Goal: Ask a question: Seek information or help from site administrators or community

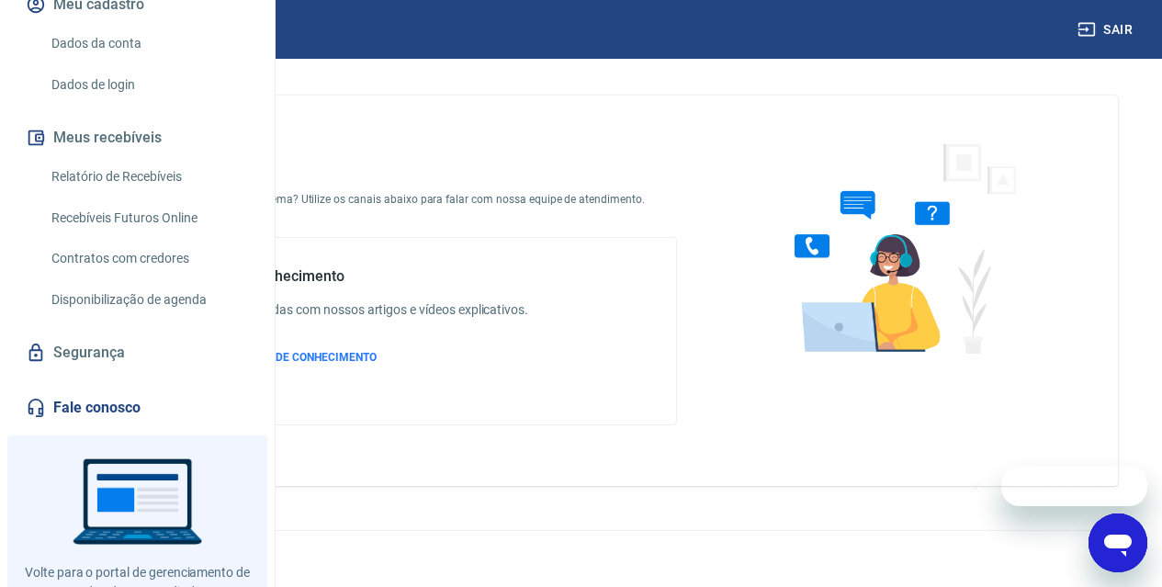
scroll to position [276, 0]
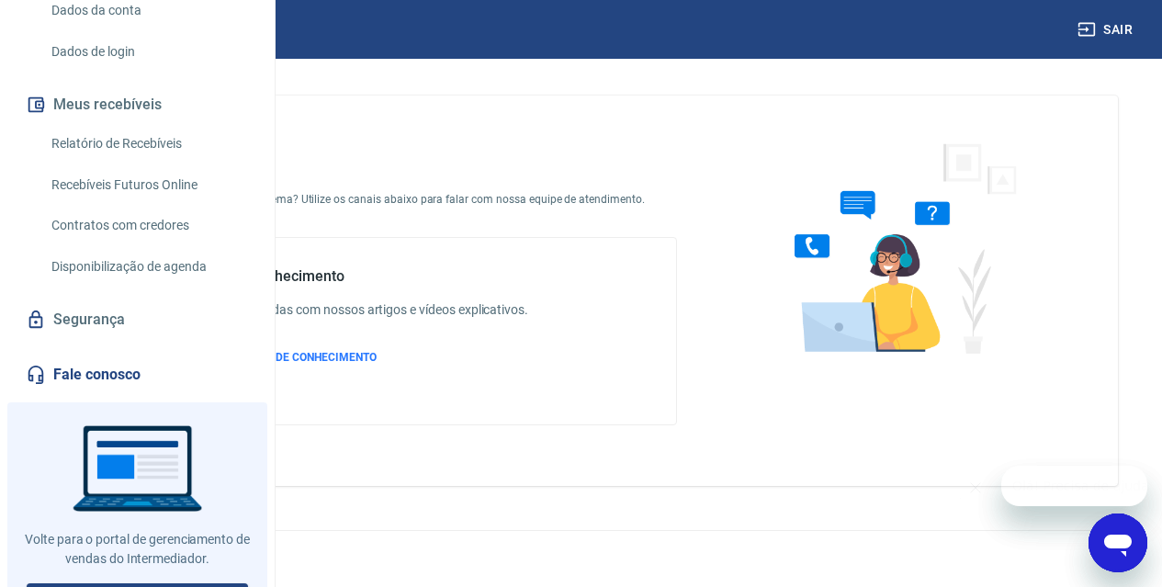
click at [1124, 540] on icon "Abrir janela de mensagens" at bounding box center [1119, 546] width 28 height 22
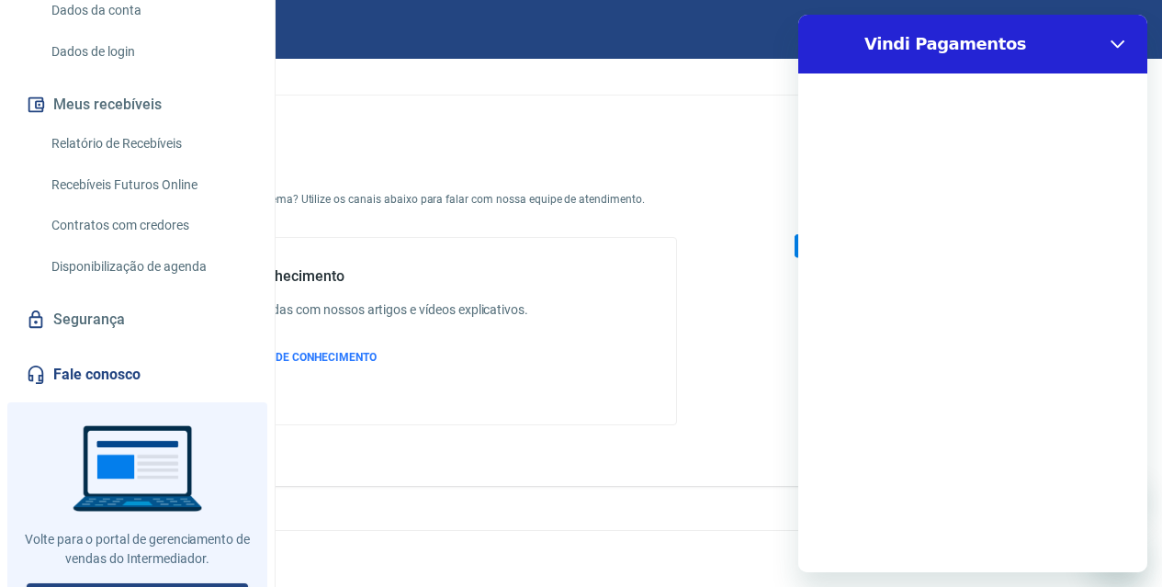
scroll to position [0, 0]
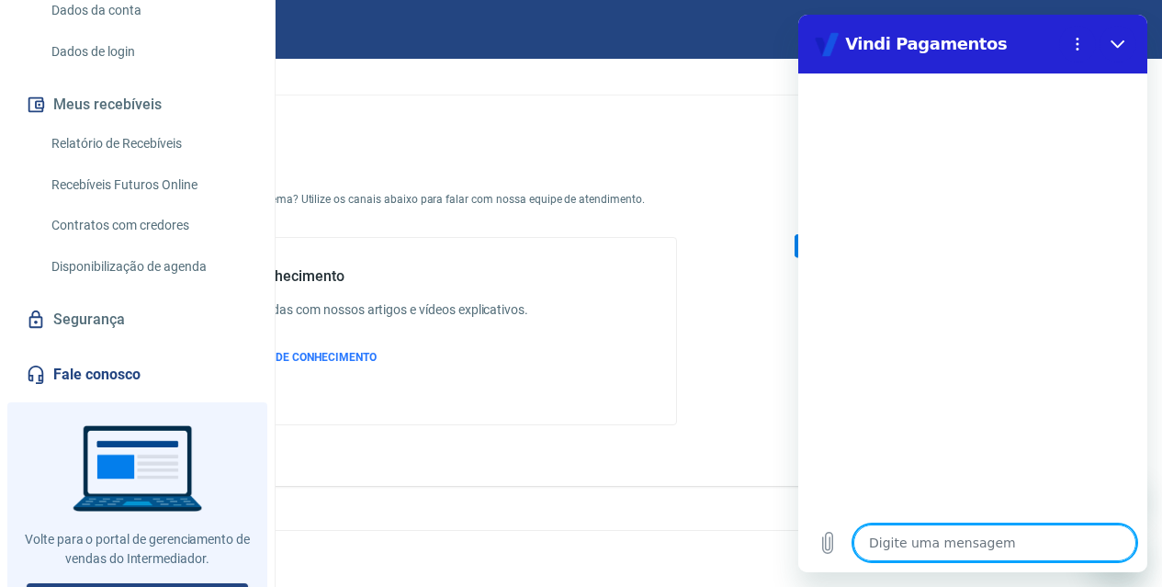
type textarea "o"
type textarea "x"
type textarea "ol"
type textarea "x"
type textarea "ola"
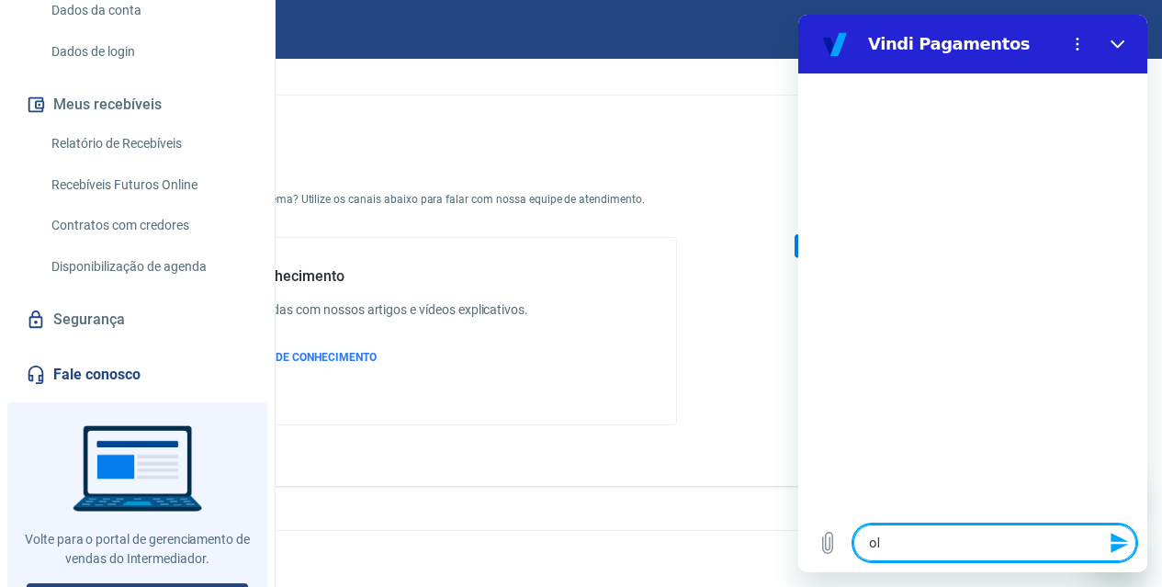
type textarea "x"
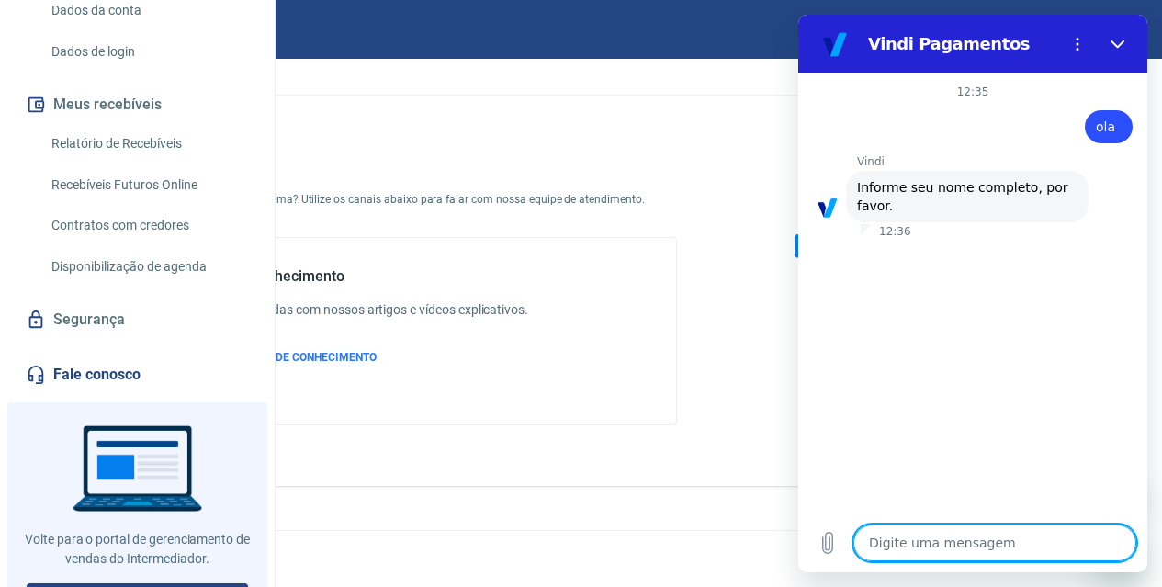
type textarea "G"
type textarea "x"
type textarea "Gr"
type textarea "x"
type textarea "Gra"
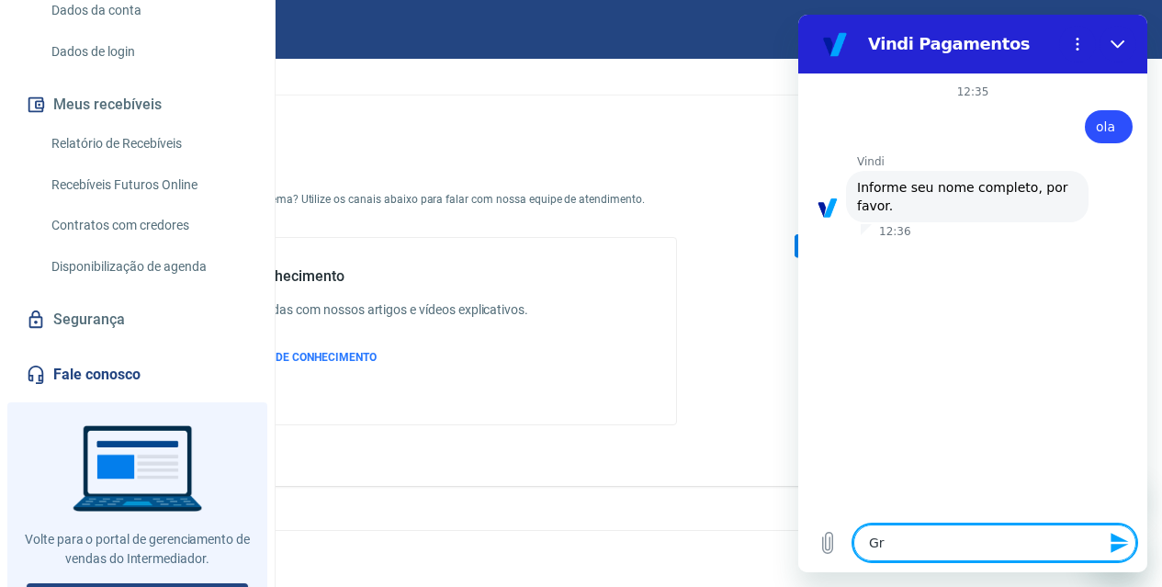
type textarea "x"
type textarea "Grac"
type textarea "x"
type textarea "Grace"
type textarea "x"
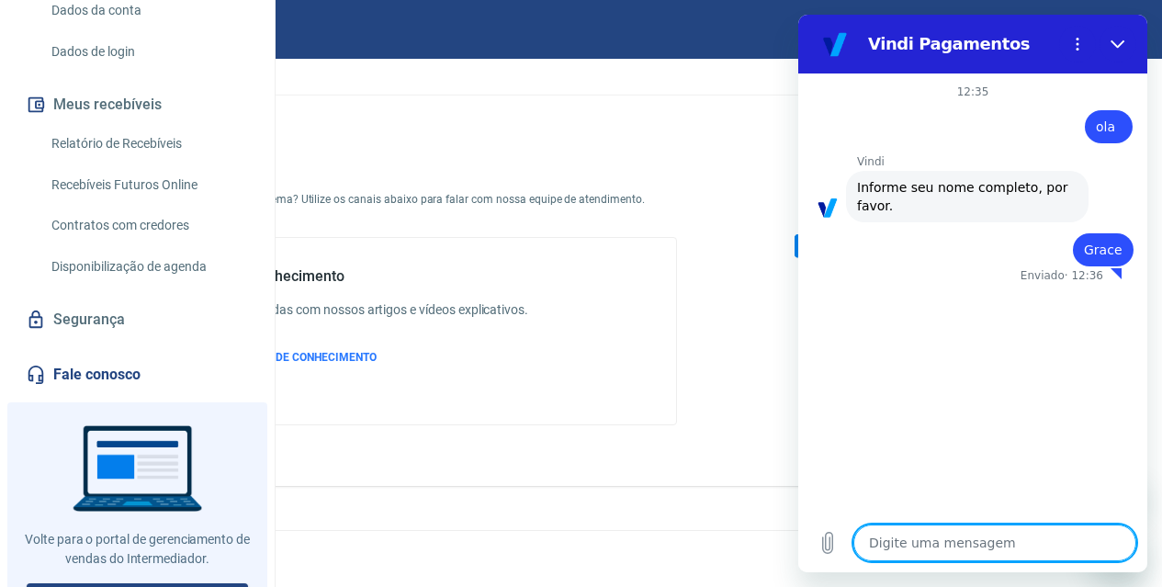
type textarea "x"
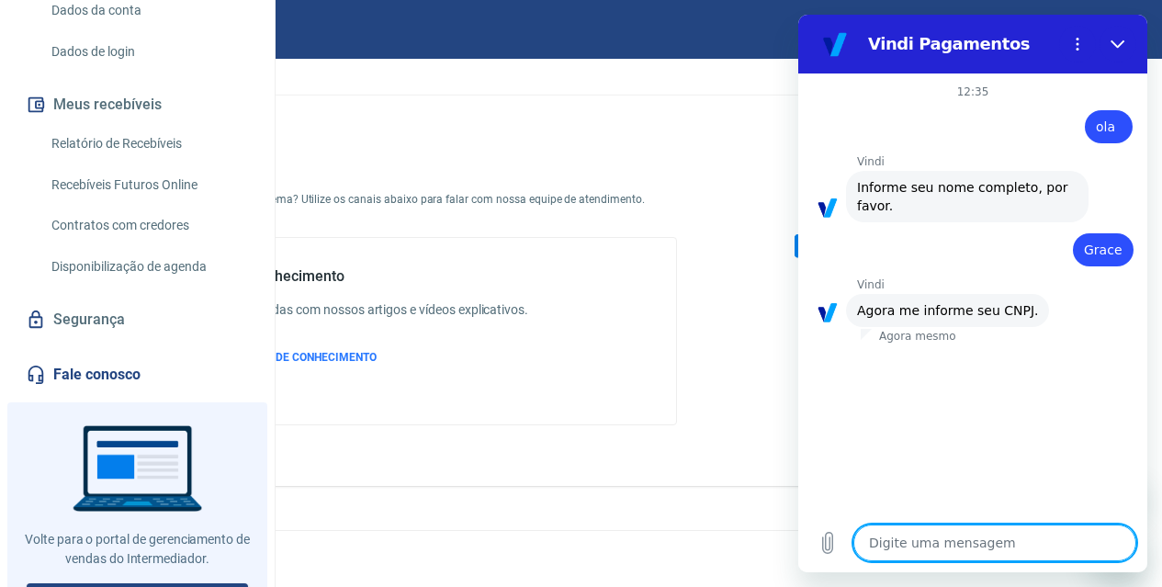
type textarea "1"
type textarea "x"
type textarea "18"
type textarea "x"
type textarea "188"
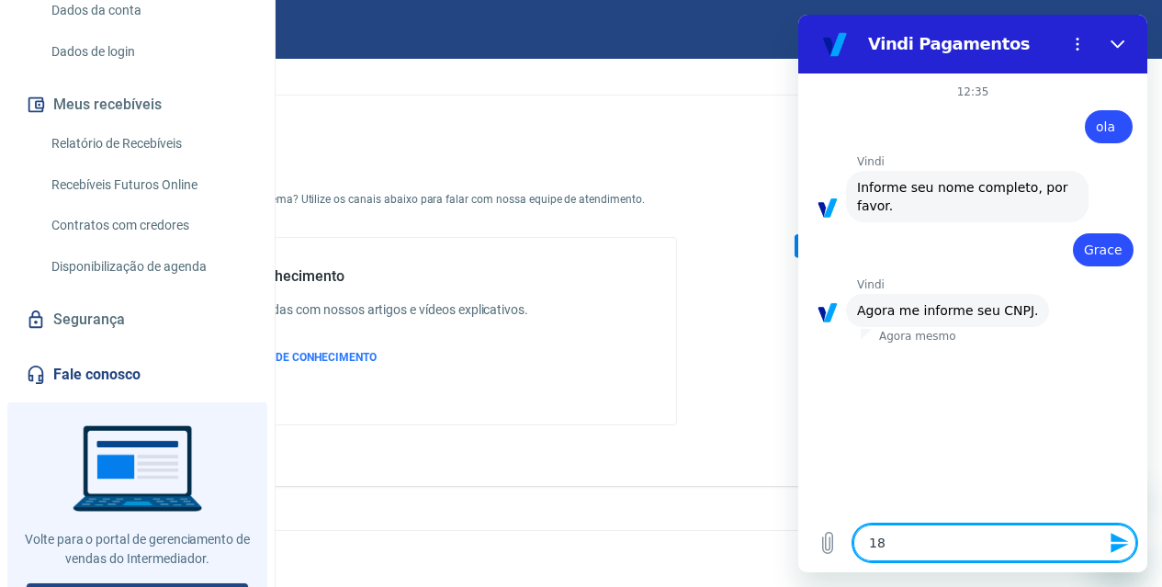
type textarea "x"
type textarea "1880"
type textarea "x"
type textarea "18804"
type textarea "x"
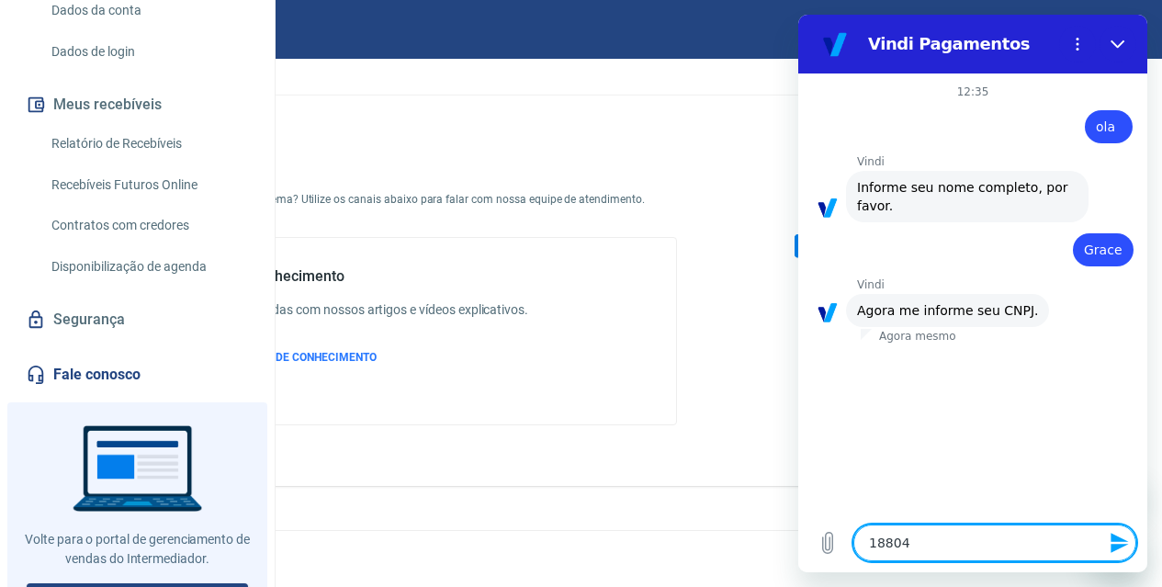
type textarea "188041"
type textarea "x"
type textarea "1880418"
type textarea "x"
type textarea "18804184"
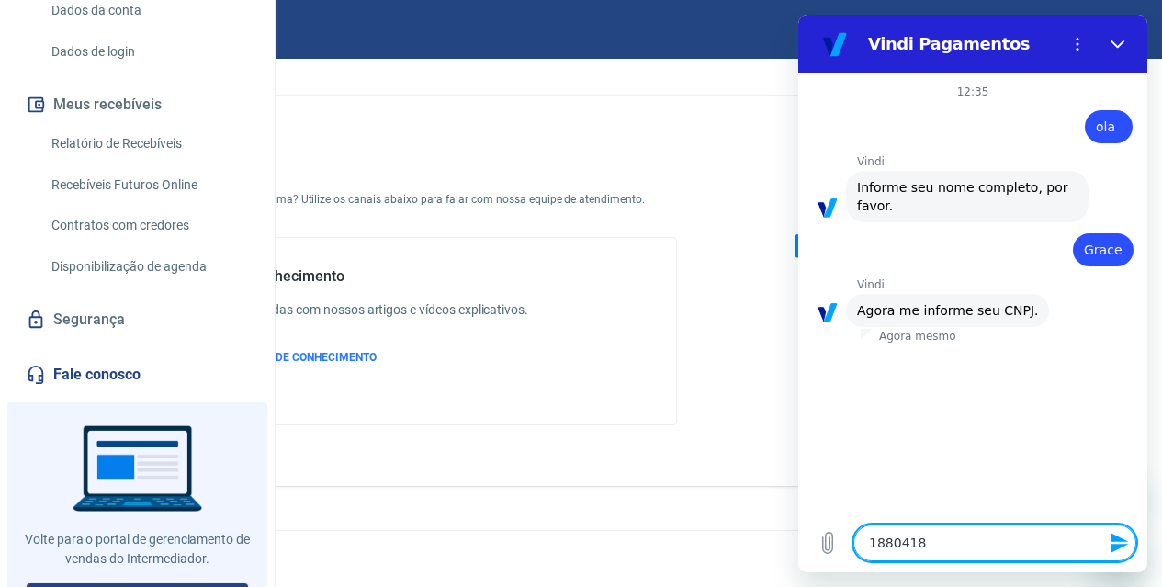
type textarea "x"
type textarea "188041840"
type textarea "x"
type textarea "1880418400"
type textarea "x"
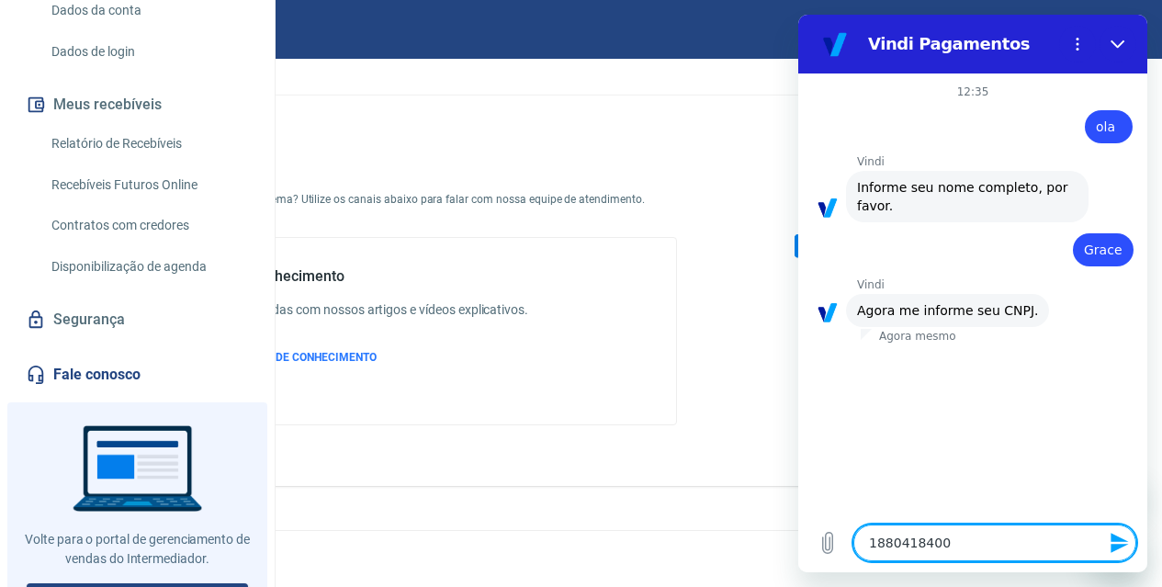
type textarea "18804184000"
type textarea "x"
type textarea "188041840001"
type textarea "x"
type textarea "1880418400010"
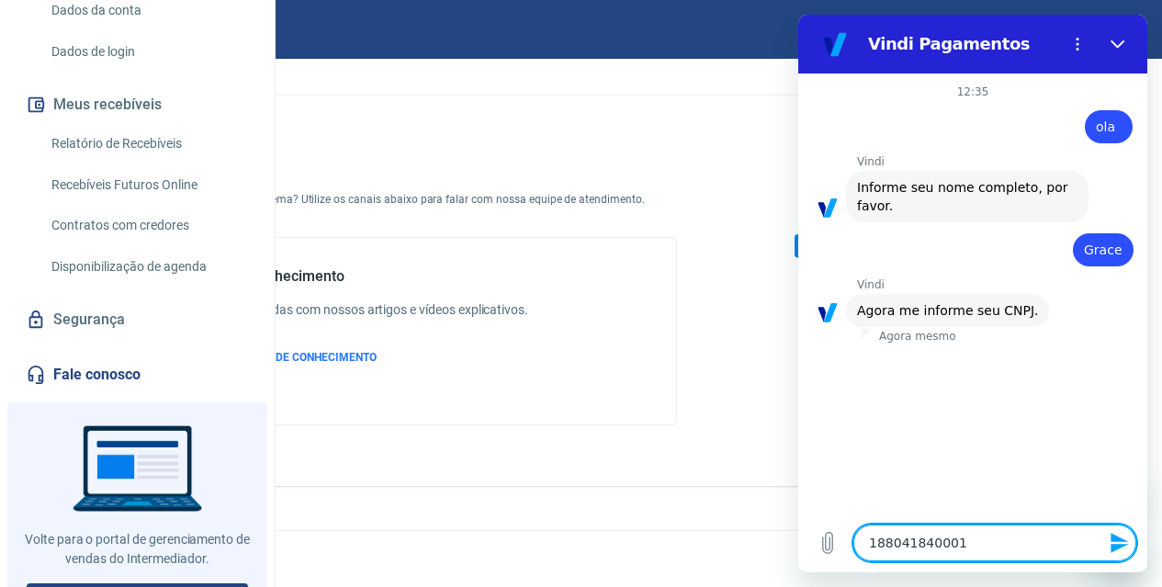
type textarea "x"
type textarea "18804184000108"
type textarea "x"
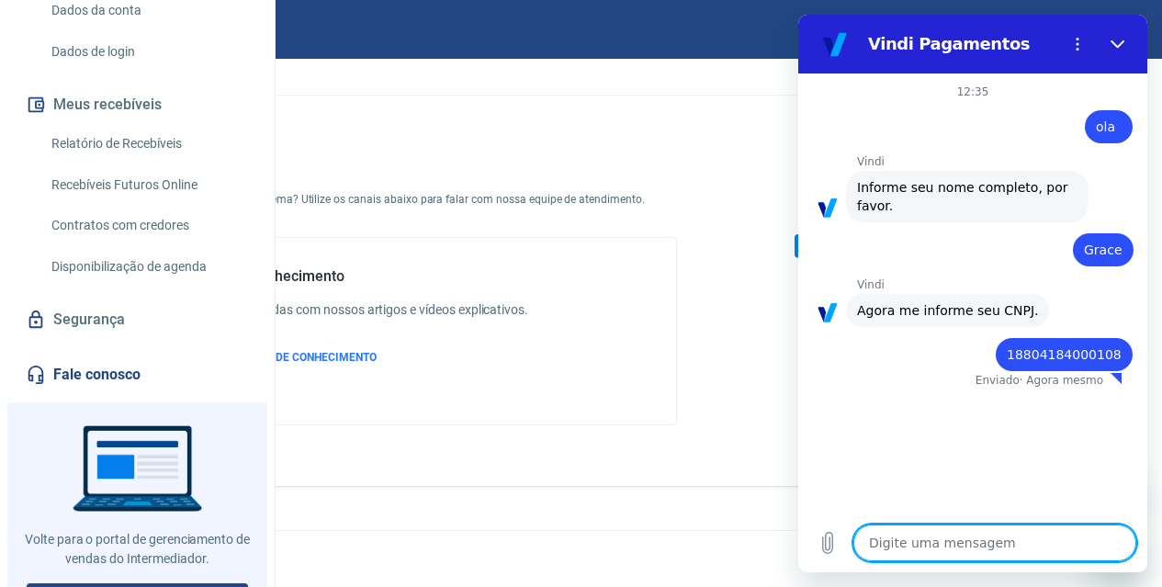
type textarea "x"
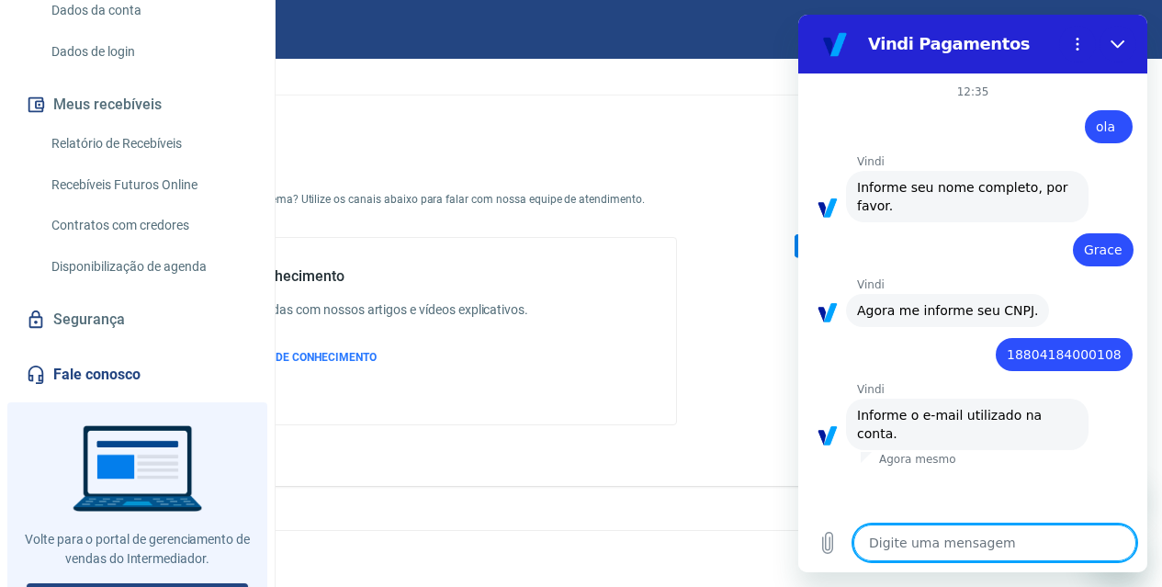
type textarea "f"
type textarea "x"
type textarea "fi"
type textarea "x"
type textarea "fin"
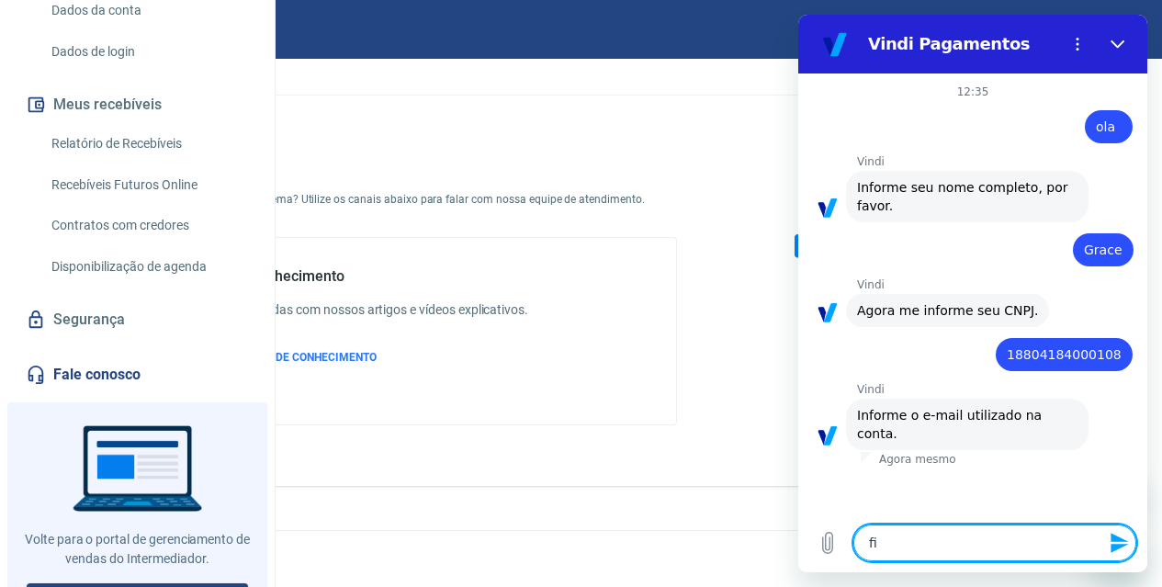
type textarea "x"
type textarea "fina"
type textarea "x"
type textarea "finan"
type textarea "x"
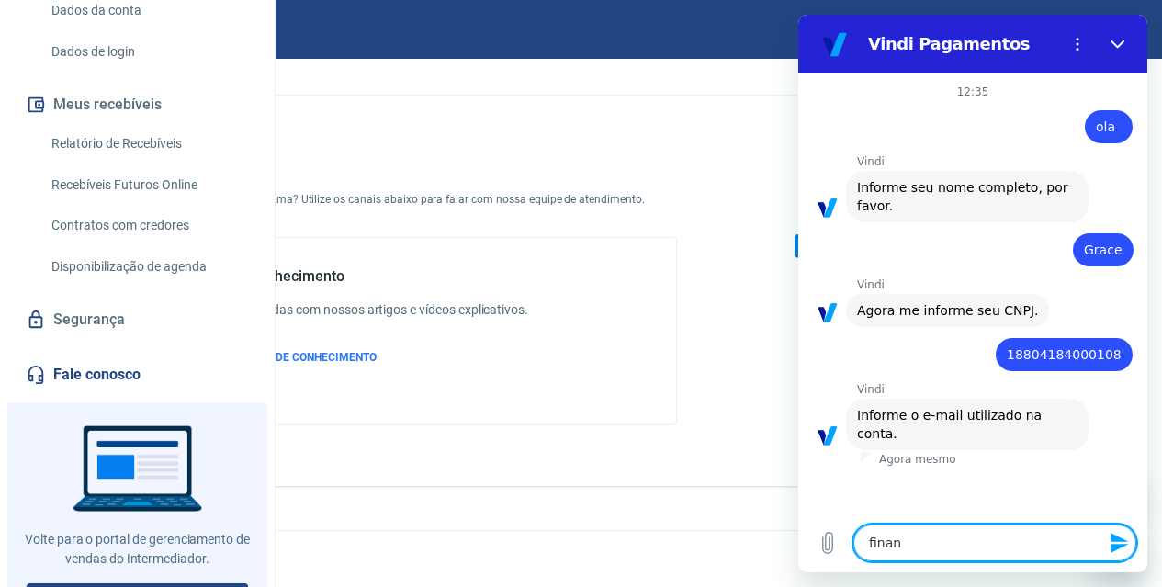
type textarea "financ"
type textarea "x"
type textarea "finance"
type textarea "x"
type textarea "financei"
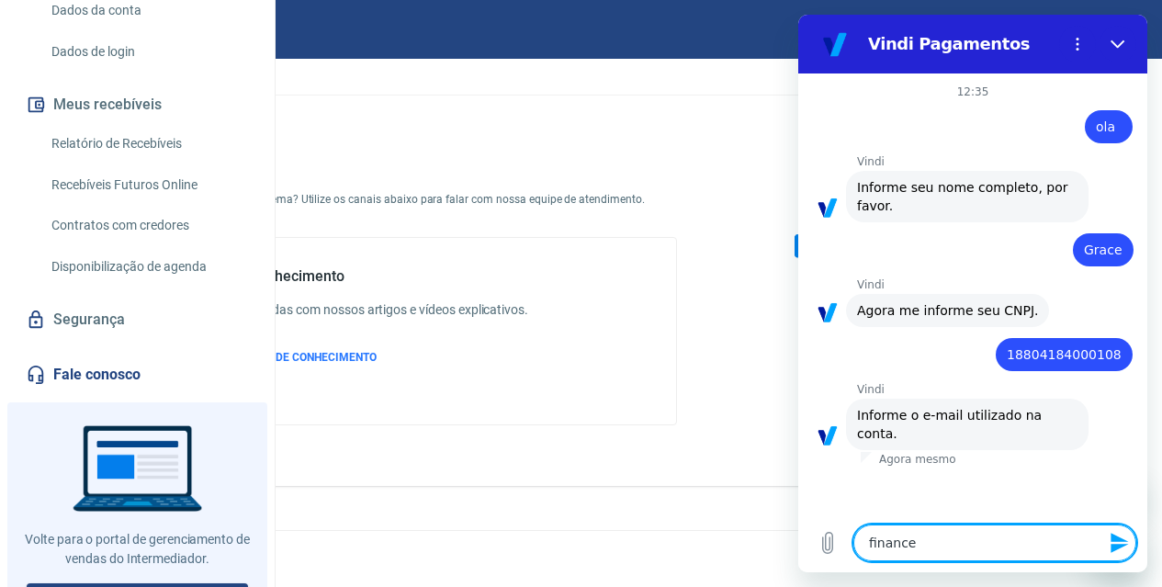
type textarea "x"
type textarea "financeir"
type textarea "x"
type textarea "financeiro"
type textarea "x"
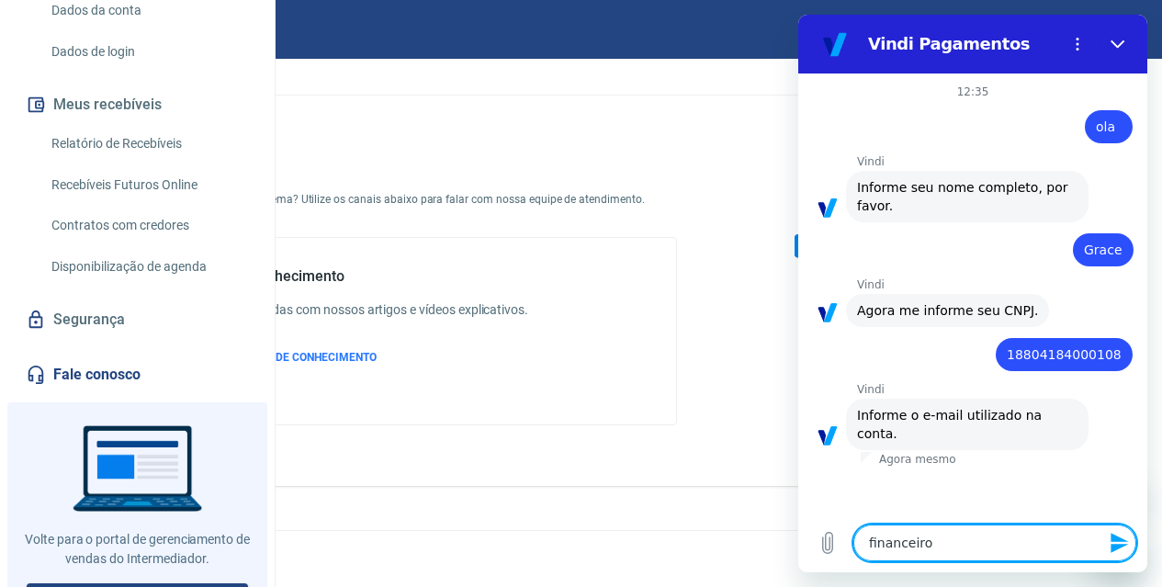
type textarea "financeiro."
type textarea "x"
type textarea "financeiro.v"
type textarea "x"
type textarea "financeiro.vi"
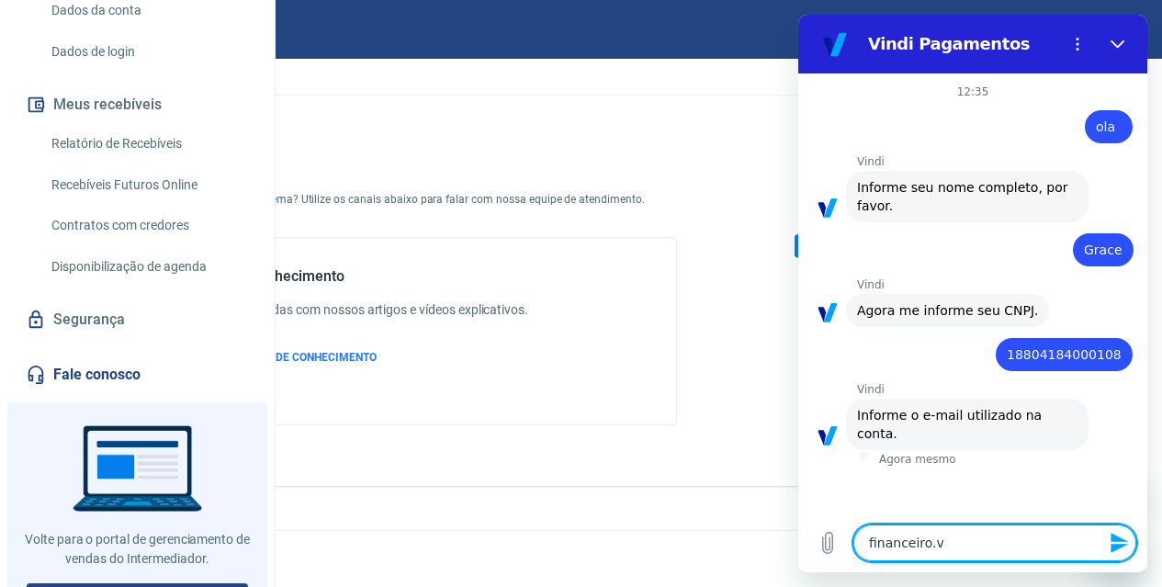
type textarea "x"
type textarea "financeiro.vic"
type textarea "x"
type textarea "financeiro.vics"
type textarea "x"
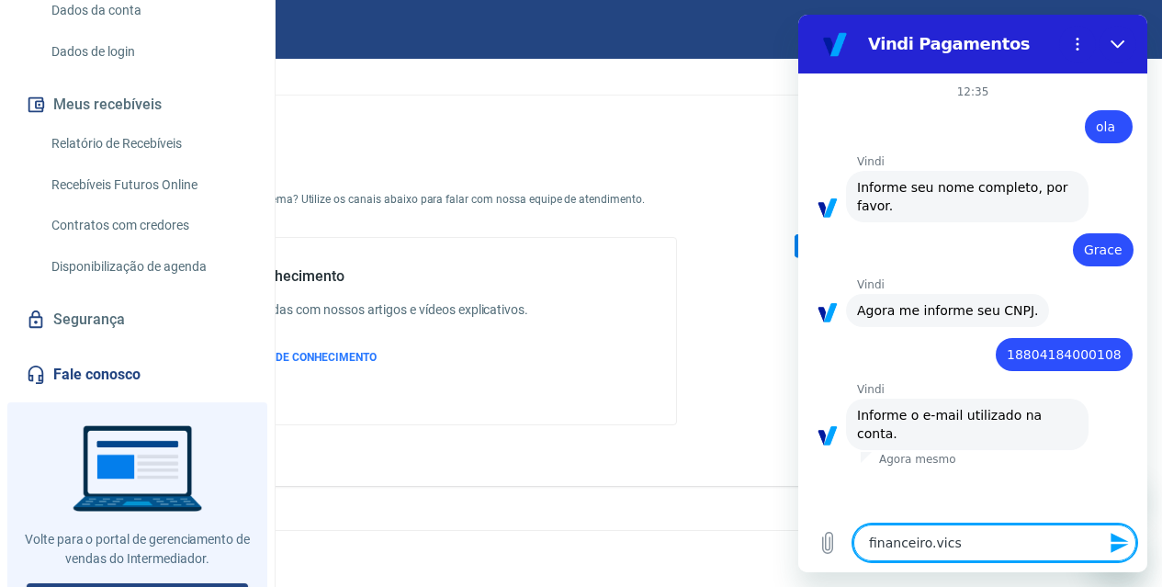
type textarea "financeiro.vicsh"
type textarea "x"
type textarea "financeiro.vicsho"
type textarea "x"
type textarea "financeiro.vicshop"
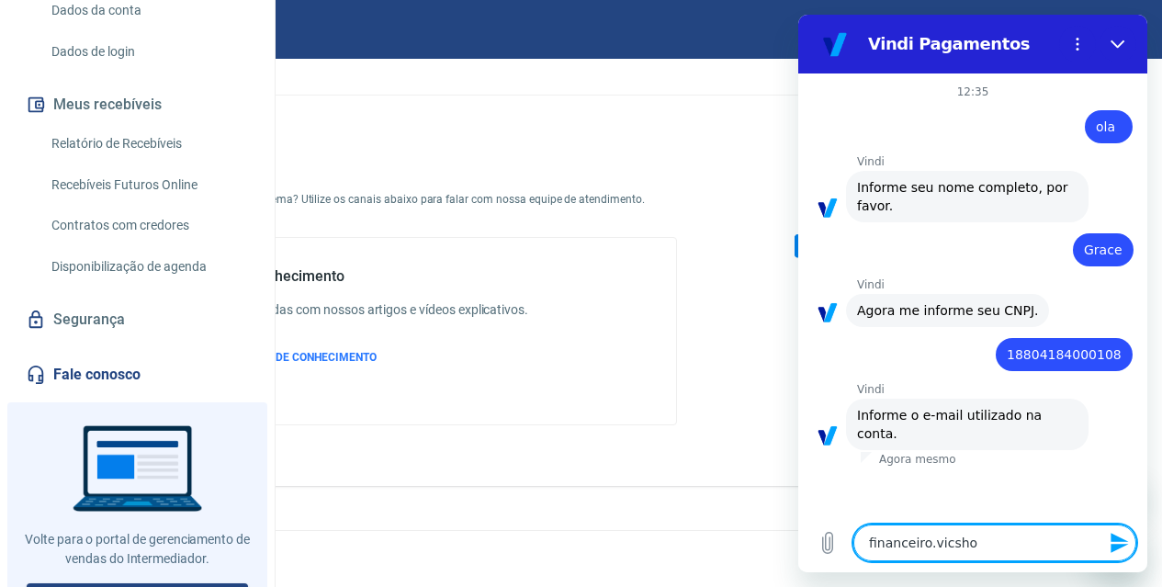
type textarea "x"
type textarea "financeiro.vicshop@"
type textarea "x"
type textarea "financeiro.vicshop@g"
type textarea "x"
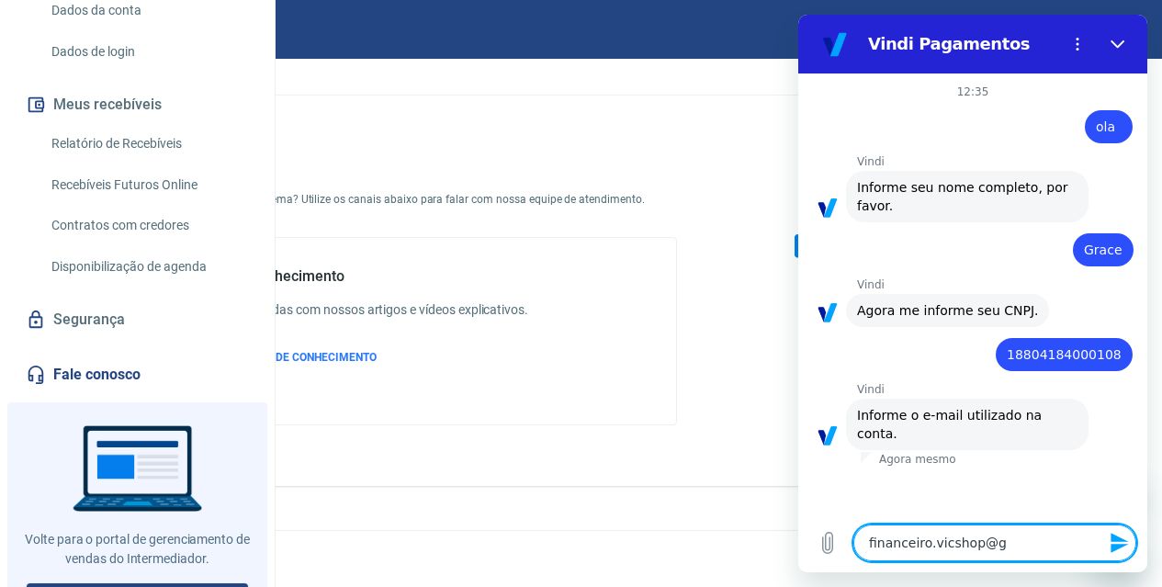
type textarea "financeiro.vicshop@ga"
type textarea "x"
type textarea "financeiro.vicshop@g"
type textarea "x"
type textarea "financeiro.vicshop@gm"
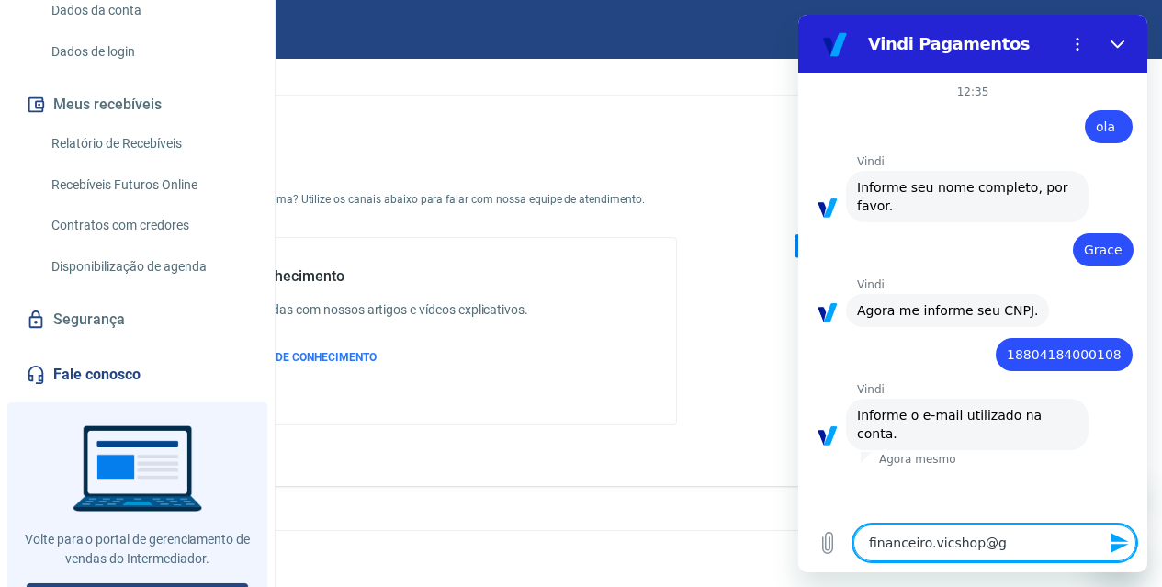
type textarea "x"
type textarea "financeiro.vicshop@gma"
type textarea "x"
type textarea "financeiro.vicshop@gmai"
type textarea "x"
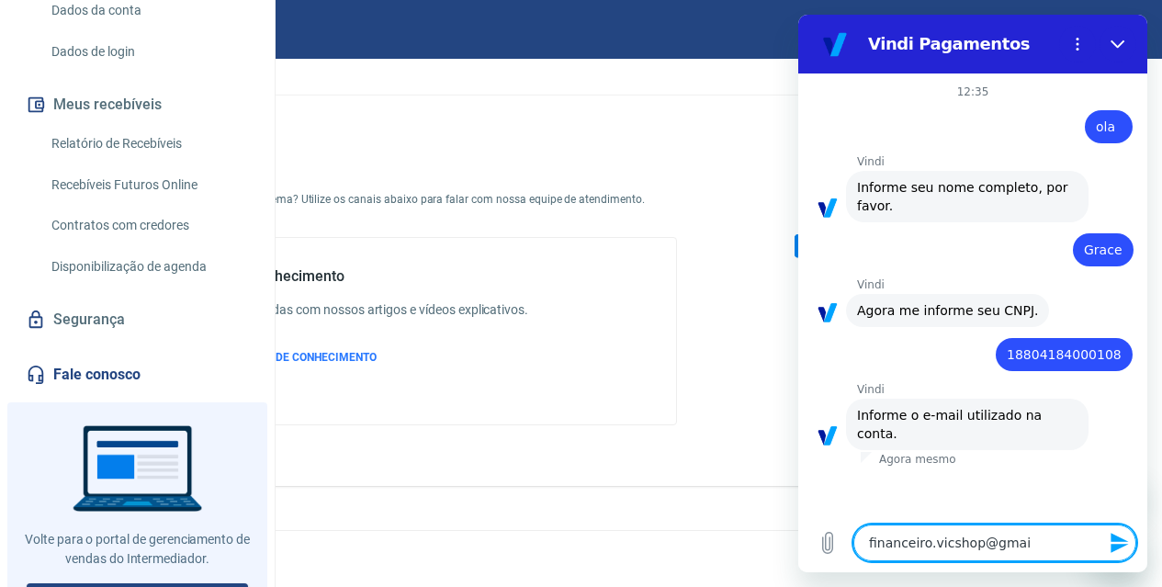
type textarea "financeiro.vicshop@gmail"
type textarea "x"
type textarea "financeiro.vicshop@gmail."
type textarea "x"
type textarea "financeiro.vicshop@gmail.c"
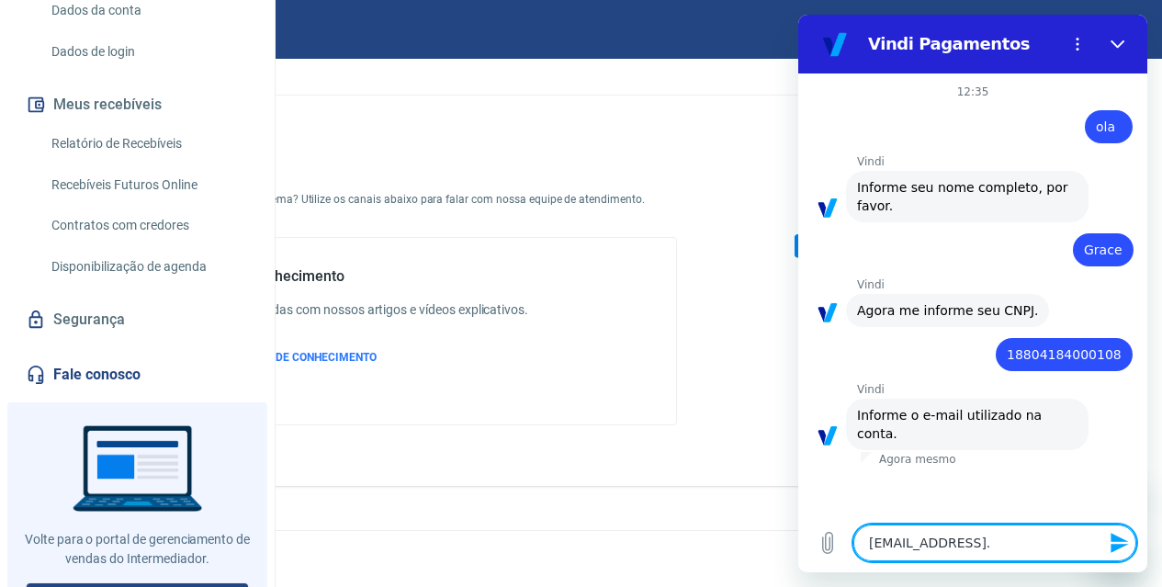
type textarea "x"
type textarea "financeiro.vicshop@gmail.co"
type textarea "x"
type textarea "financeiro.vicshop@gmail.com"
type textarea "x"
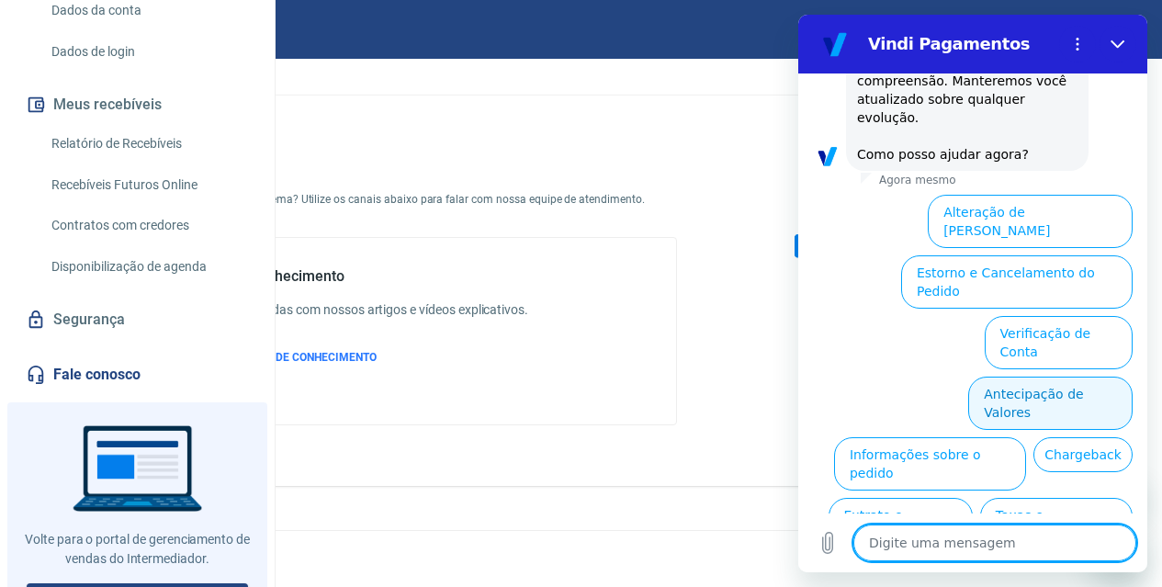
scroll to position [884, 0]
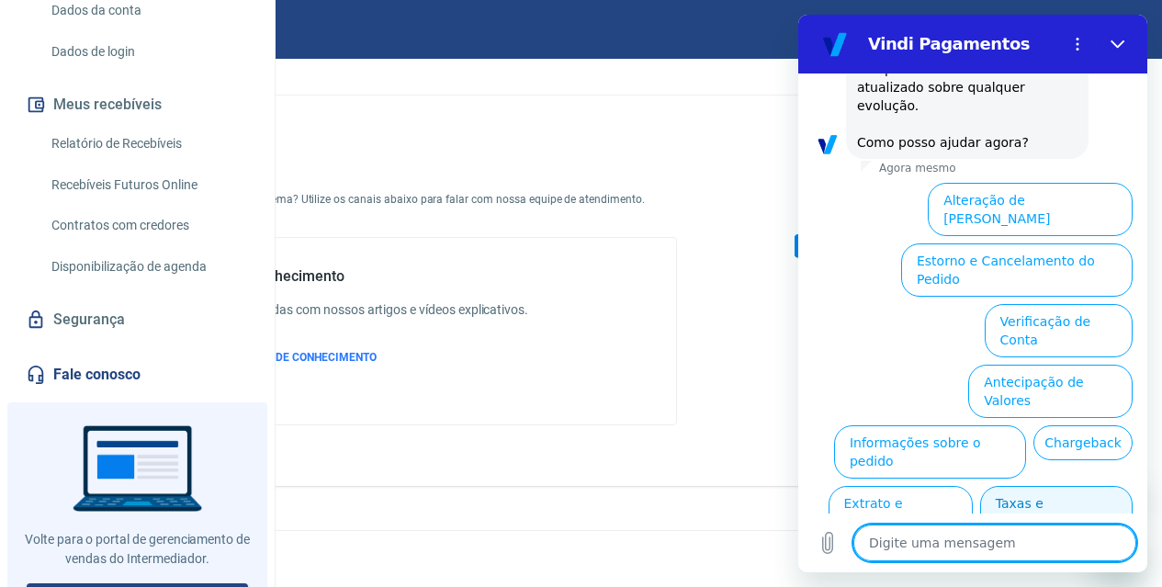
click at [1046, 486] on button "Taxas e Parcelamento" at bounding box center [1057, 512] width 153 height 53
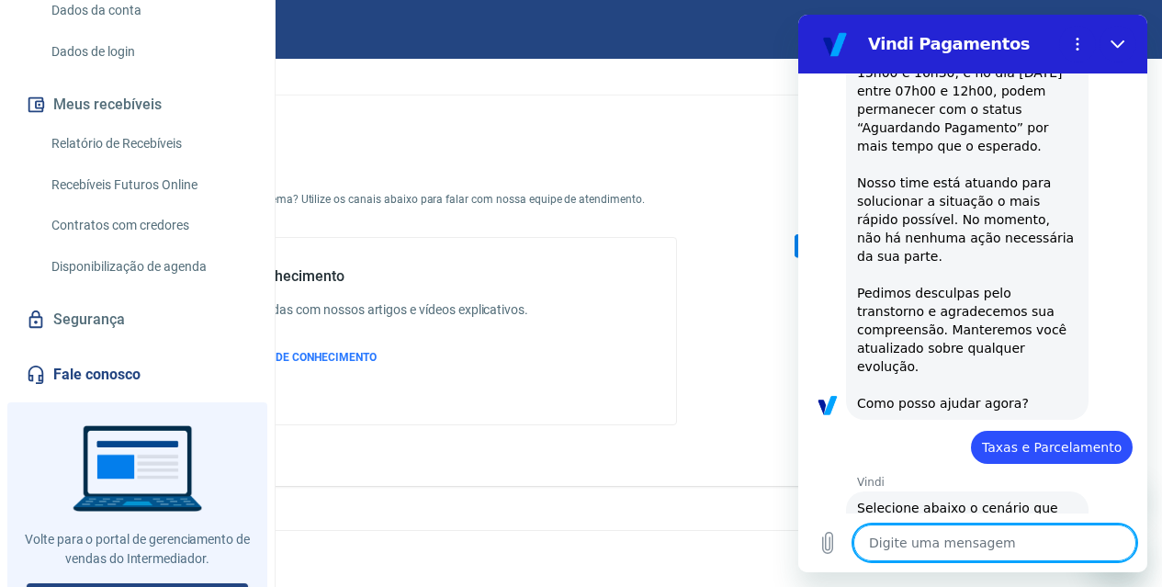
scroll to position [875, 0]
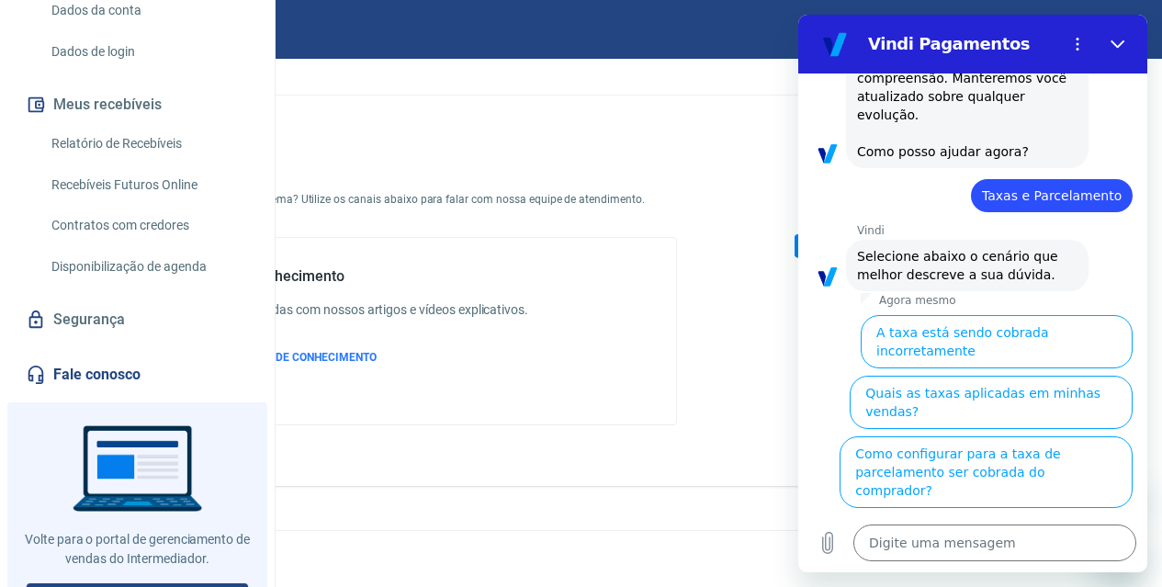
click at [1020, 516] on button "Como a taxa é aplicada em caso de parcelamento?" at bounding box center [1017, 542] width 232 height 53
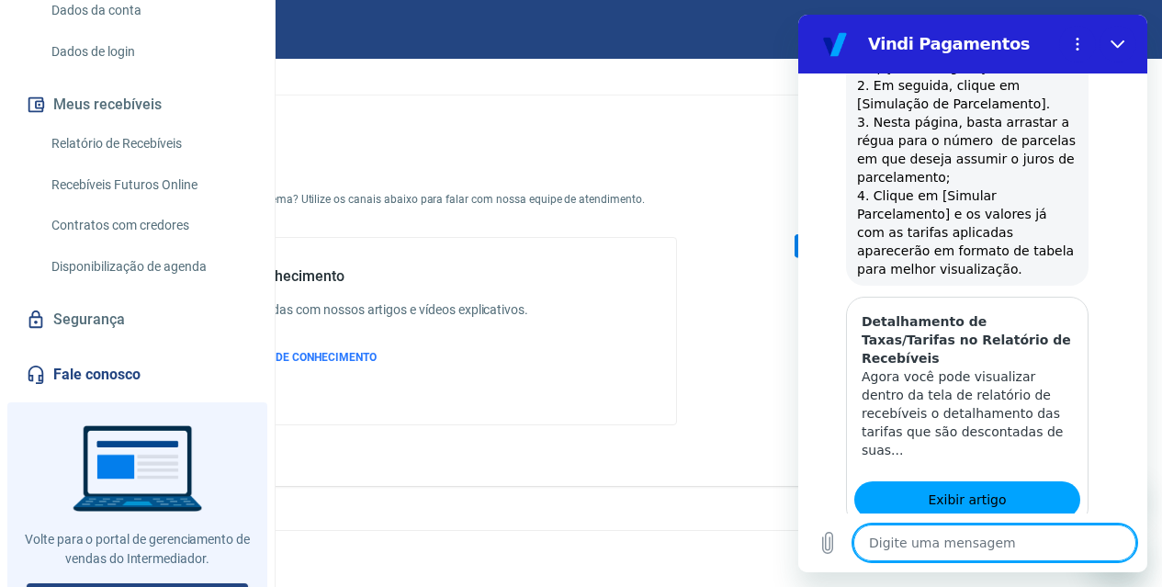
scroll to position [1796, 0]
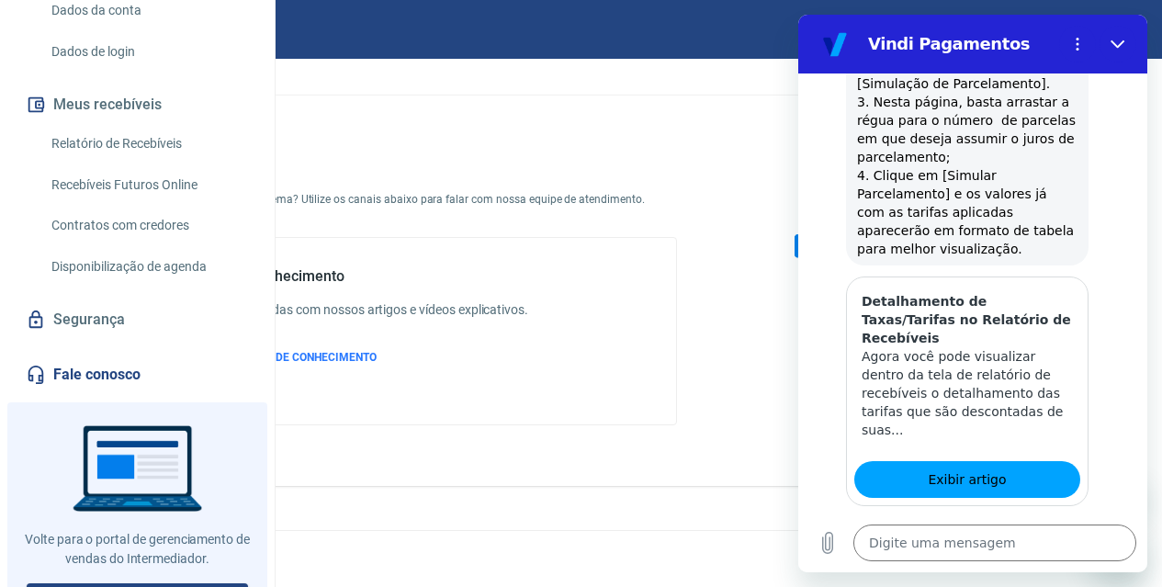
click at [1023, 576] on button "Sim" at bounding box center [1042, 593] width 53 height 35
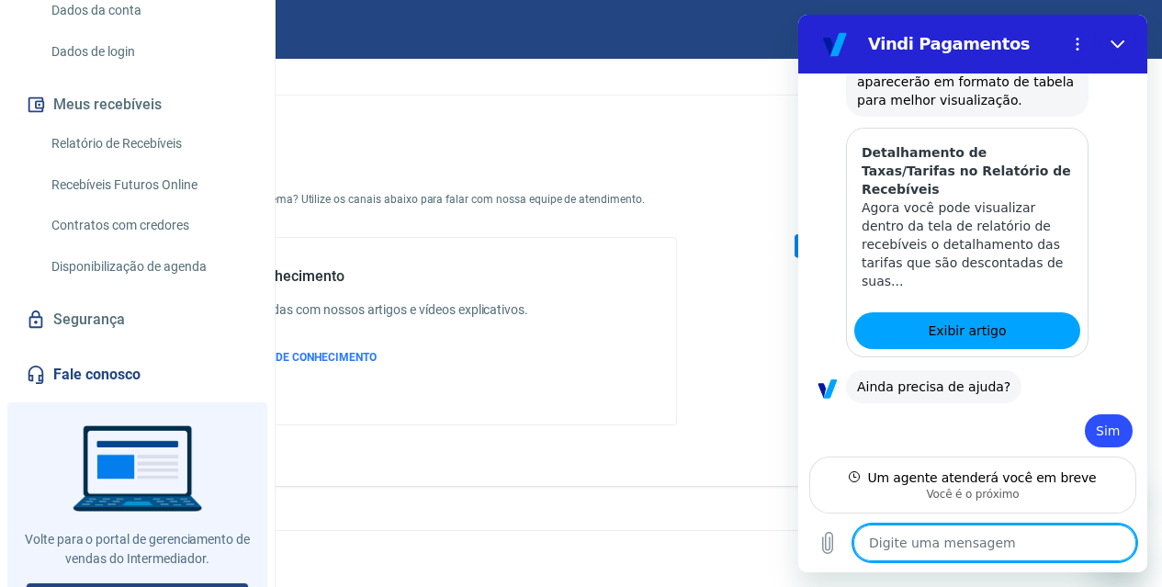
scroll to position [1926, 0]
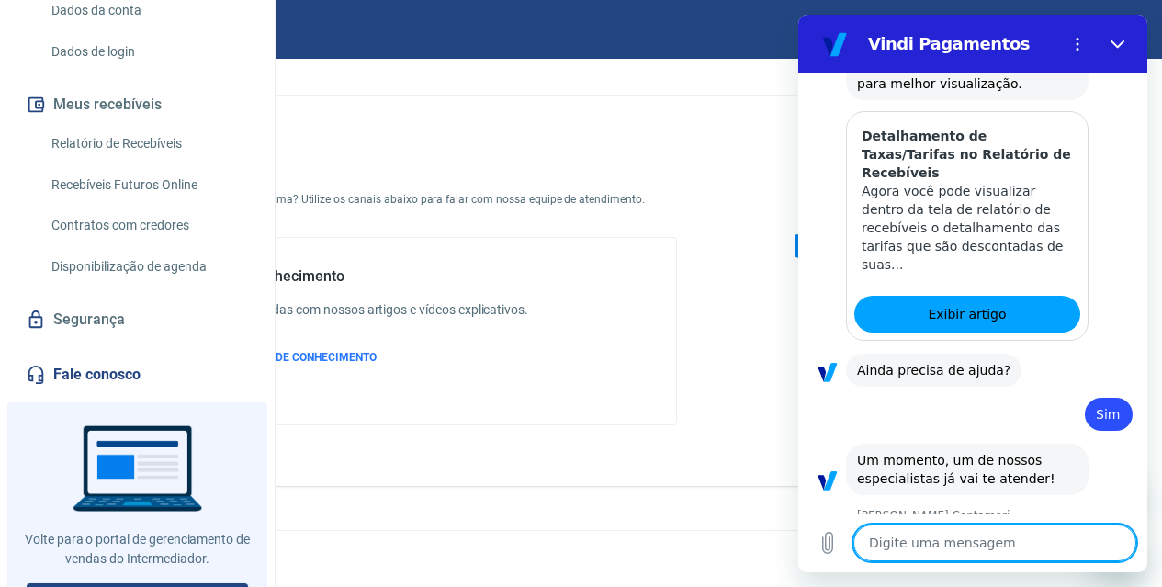
type textarea "x"
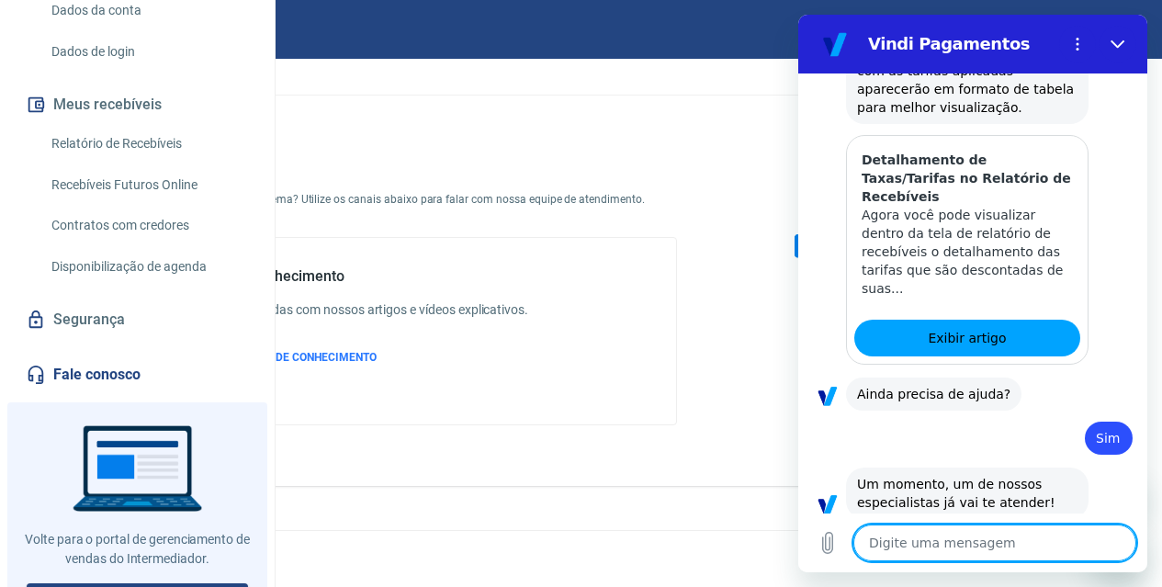
scroll to position [1941, 0]
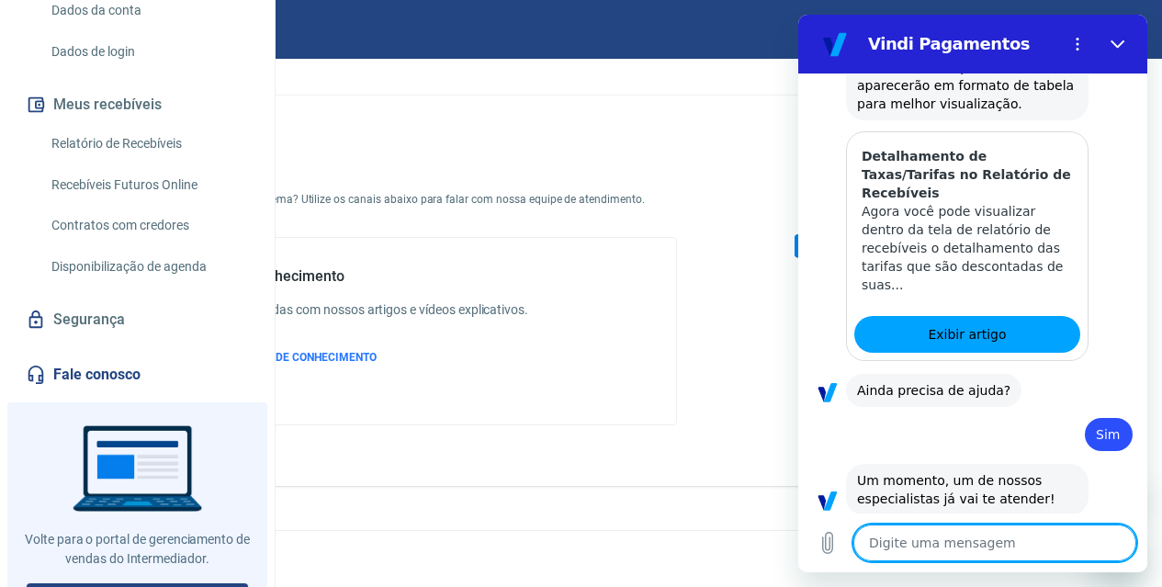
type textarea "O"
type textarea "x"
type textarea "Ol"
type textarea "x"
type textarea "Ola"
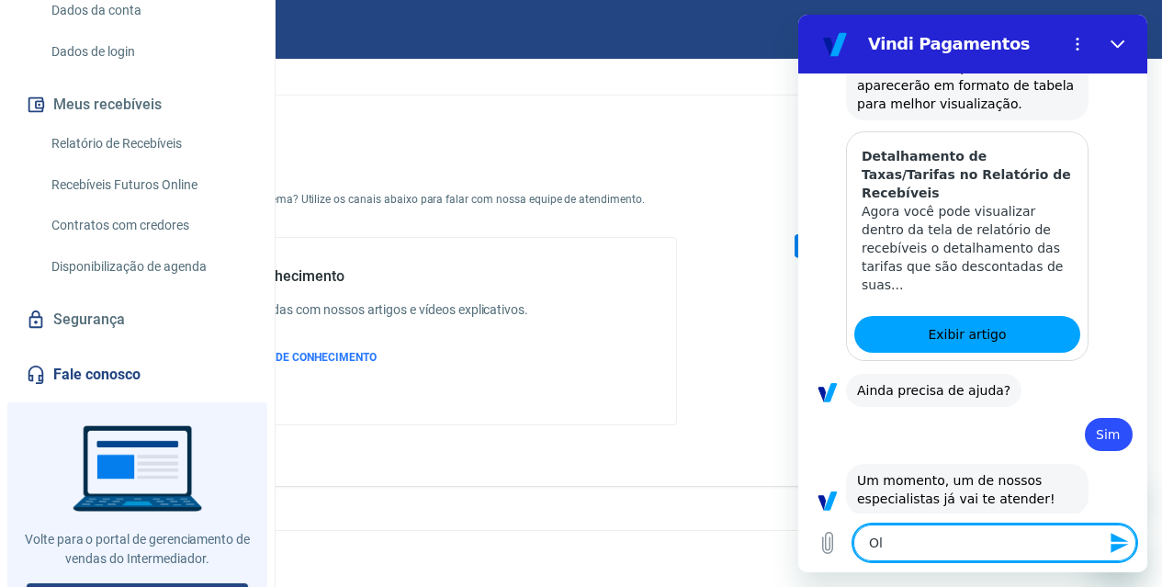
type textarea "x"
type textarea "Ola"
type textarea "x"
type textarea "Ola m"
type textarea "x"
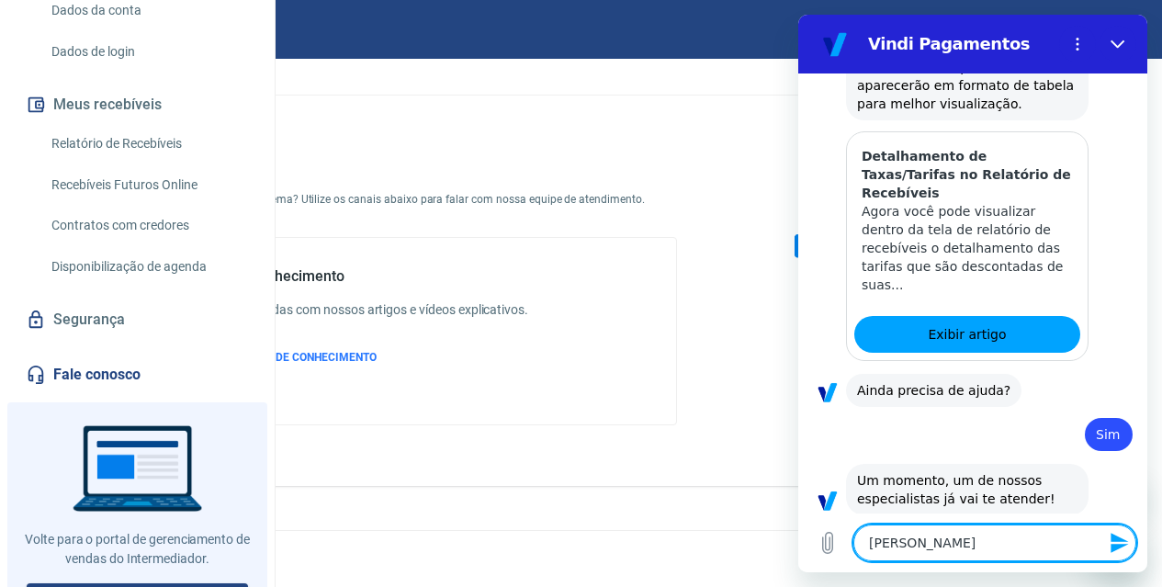
type textarea "Ola mA"
type textarea "x"
type textarea "Ola m"
type textarea "x"
type textarea "Ola"
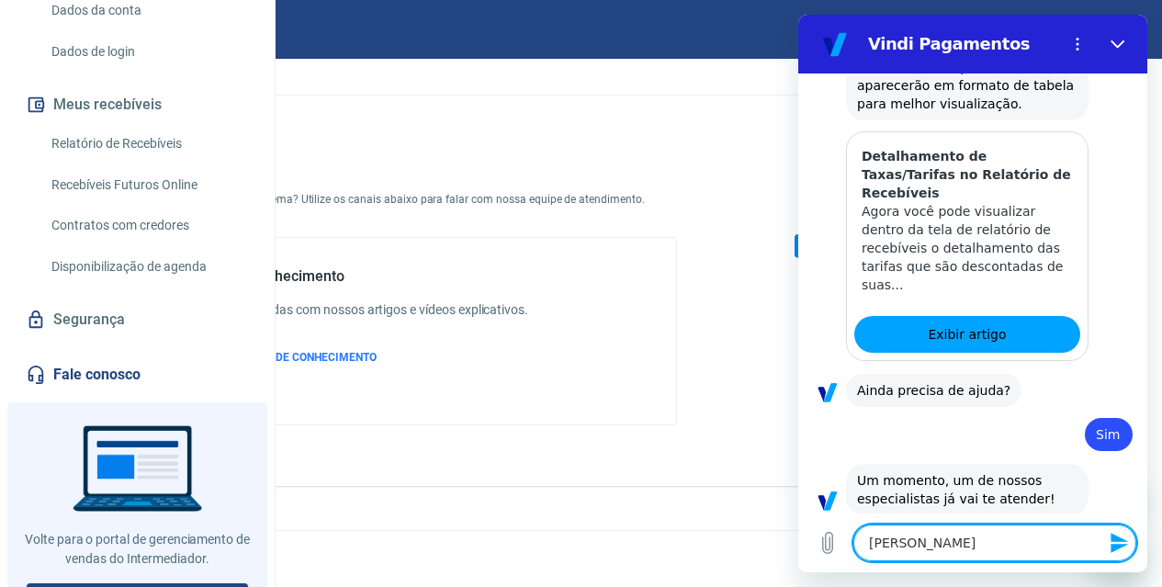
type textarea "x"
type textarea "Ola M"
type textarea "x"
type textarea "Ola MA"
type textarea "x"
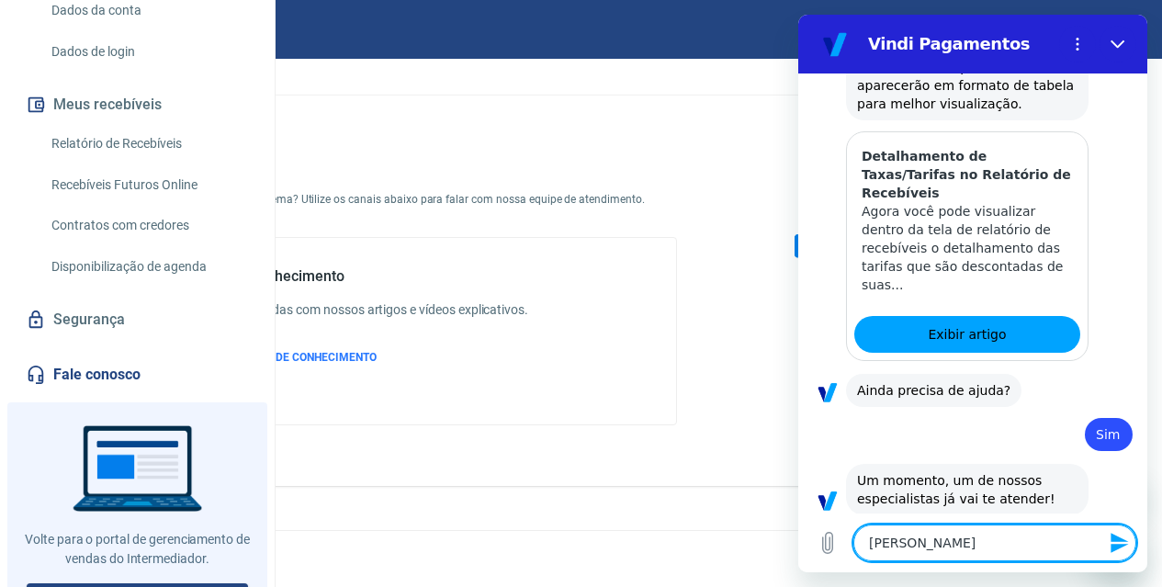
type textarea "Ola MAR"
type textarea "x"
type textarea "Ola MARI"
type textarea "x"
type textarea "Ola MARIA"
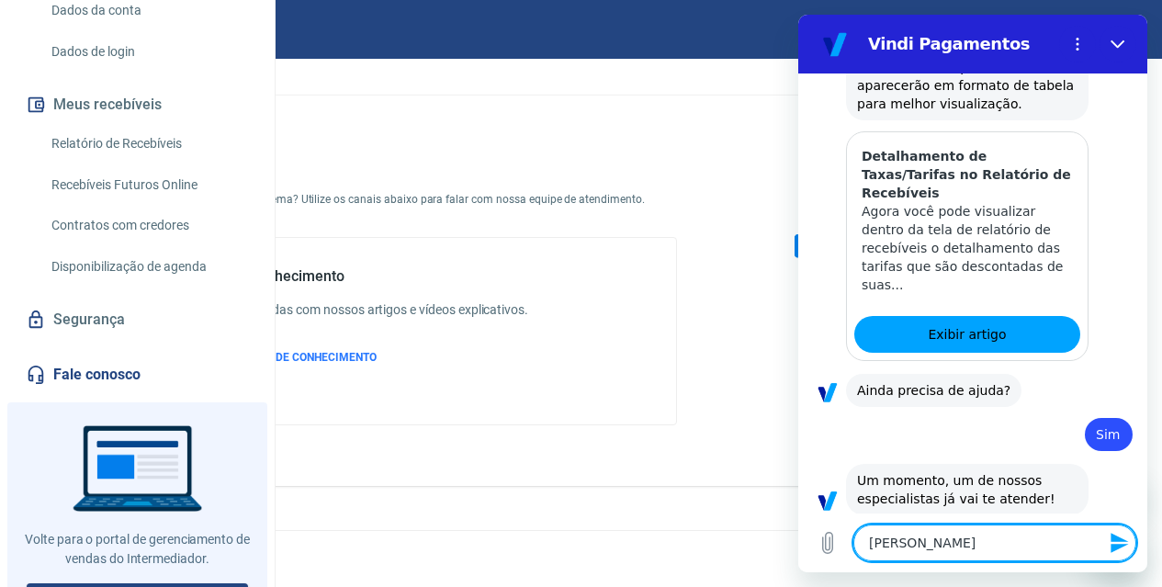
type textarea "x"
type textarea "Ola MARIAN"
type textarea "x"
type textarea "Ola MARIANA"
type textarea "x"
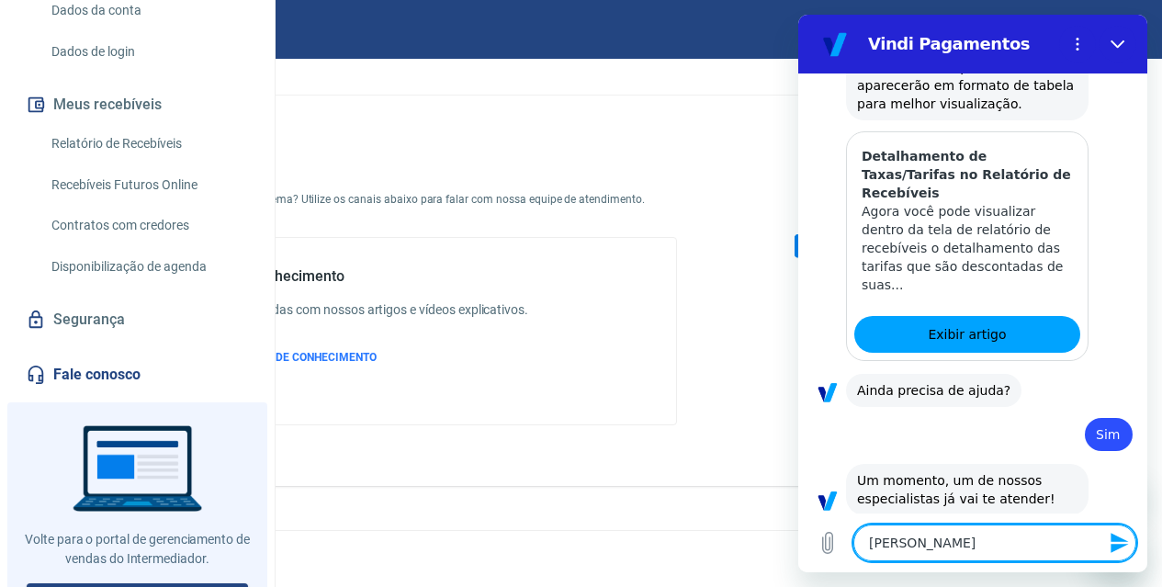
type textarea "Ola MARIANA"
type textarea "x"
type textarea "Ola MARIANA"
type textarea "x"
type textarea "Ola MARIAN"
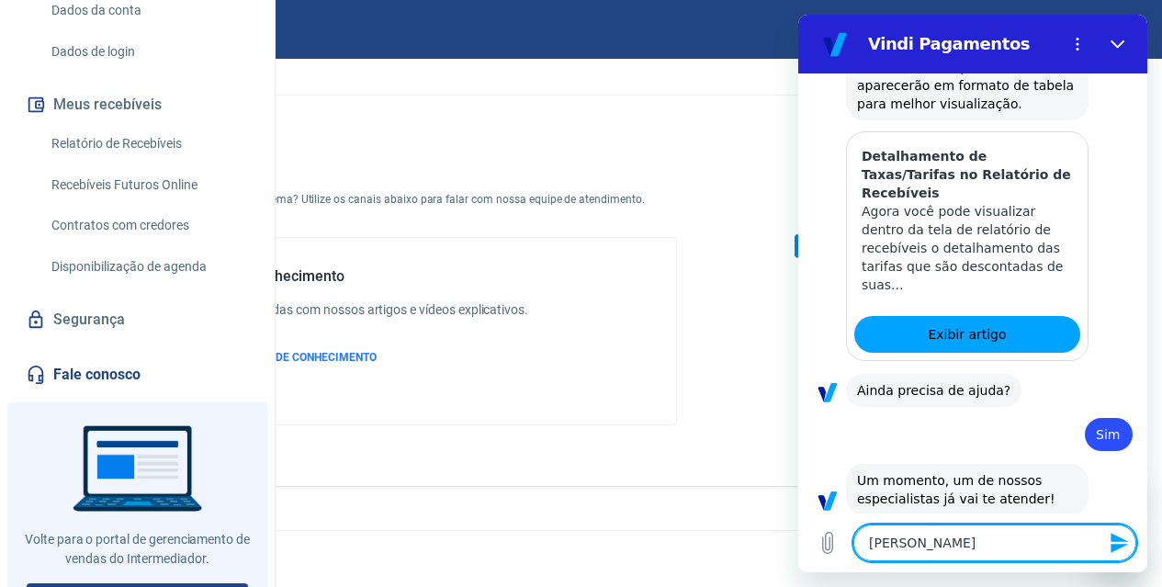
type textarea "x"
type textarea "Ola MARIA"
type textarea "x"
type textarea "Ola MARI"
type textarea "x"
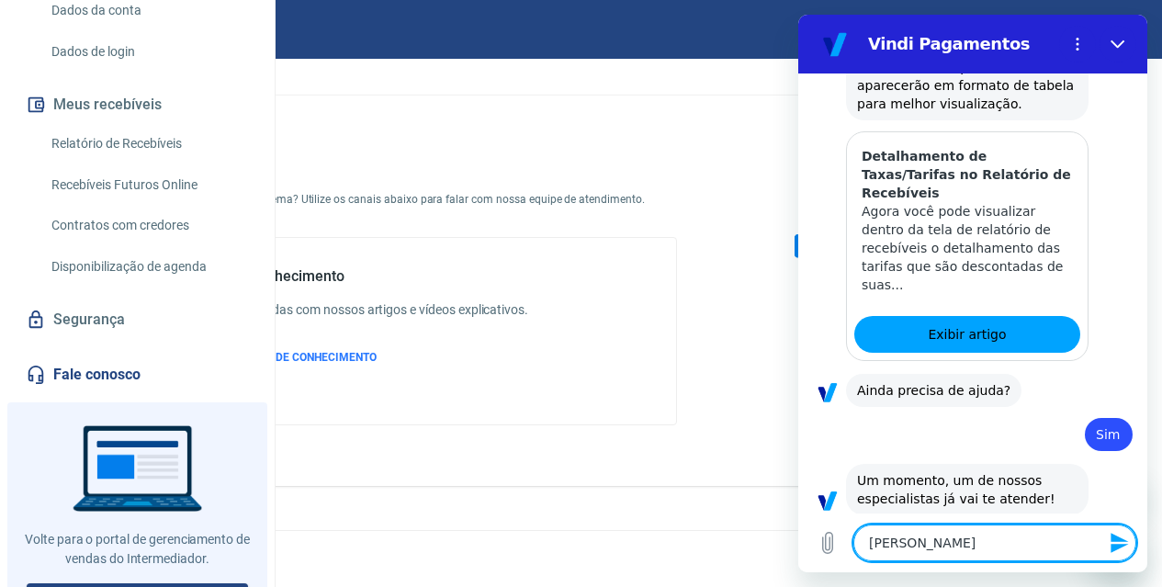
type textarea "Ola MAR"
type textarea "x"
type textarea "Ola MA"
type textarea "x"
type textarea "Ola M"
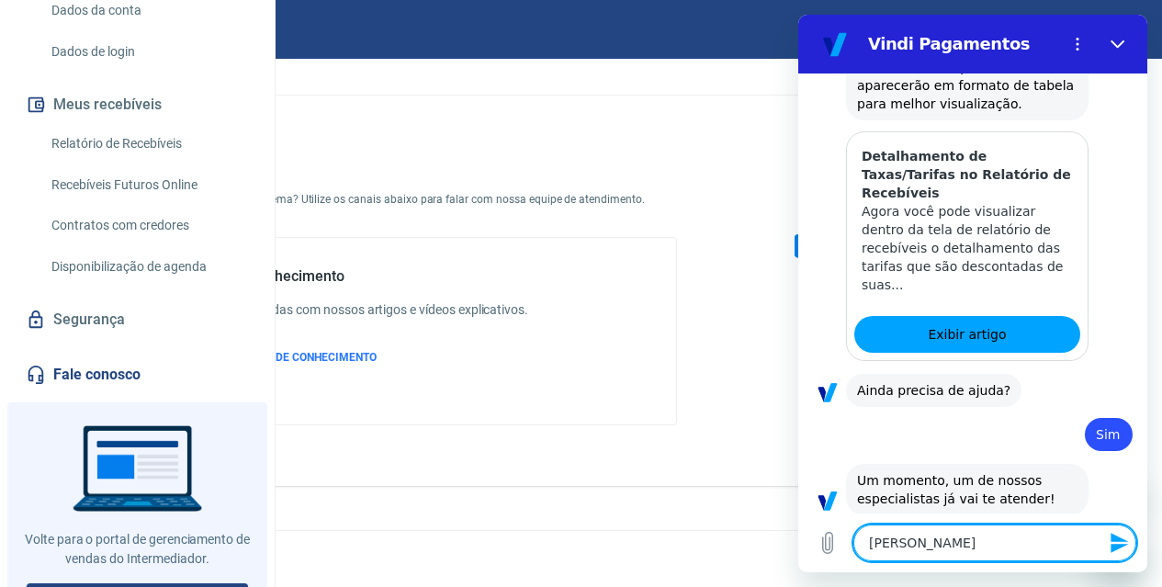
type textarea "x"
type textarea "Ola Ma"
type textarea "x"
type textarea "Ola Mar"
type textarea "x"
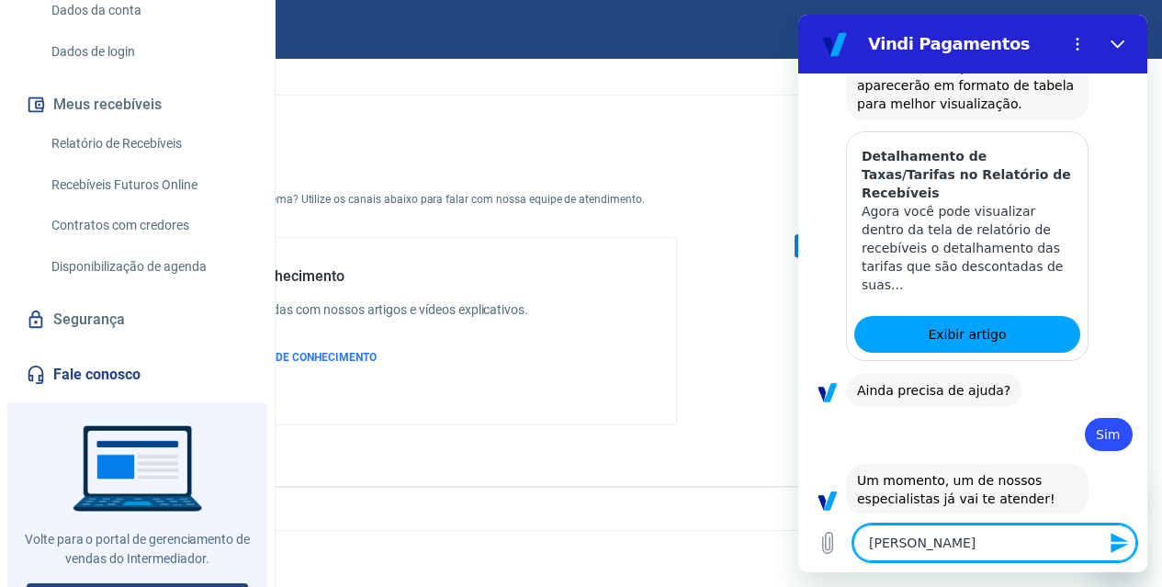
type textarea "Ola Mari"
type textarea "x"
type textarea "Ola Maria"
type textarea "x"
type textarea "Ola Marian"
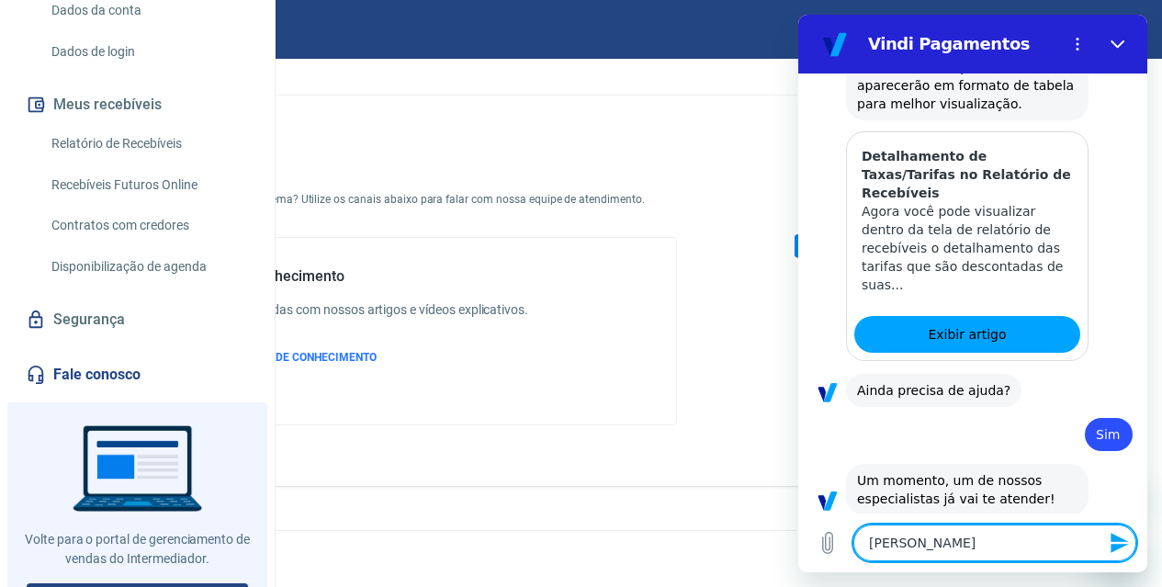
type textarea "x"
type textarea "Ola Mariana"
type textarea "x"
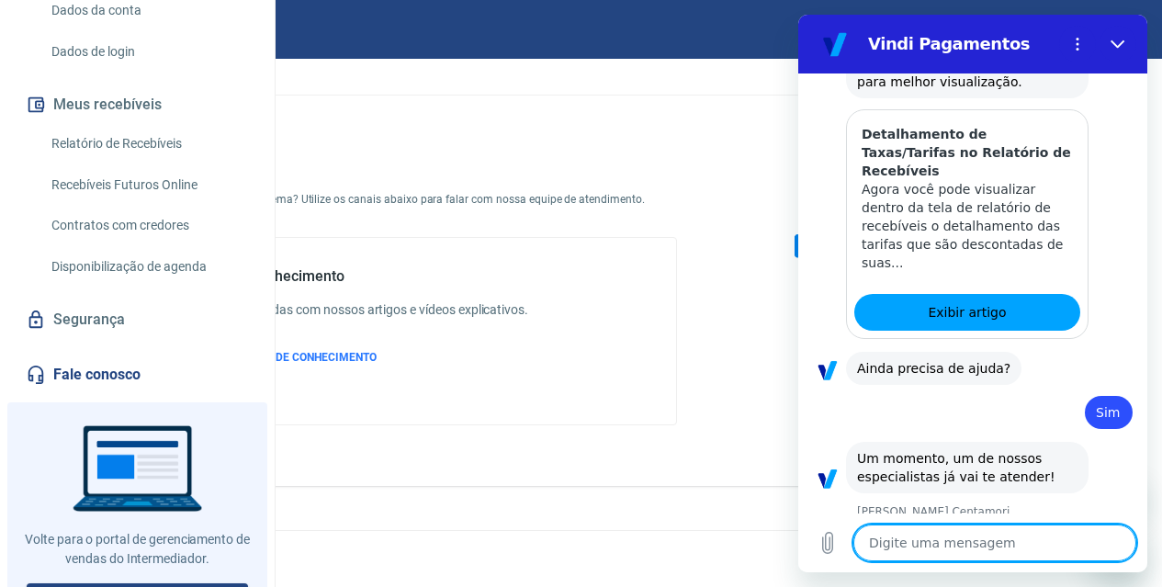
type textarea "x"
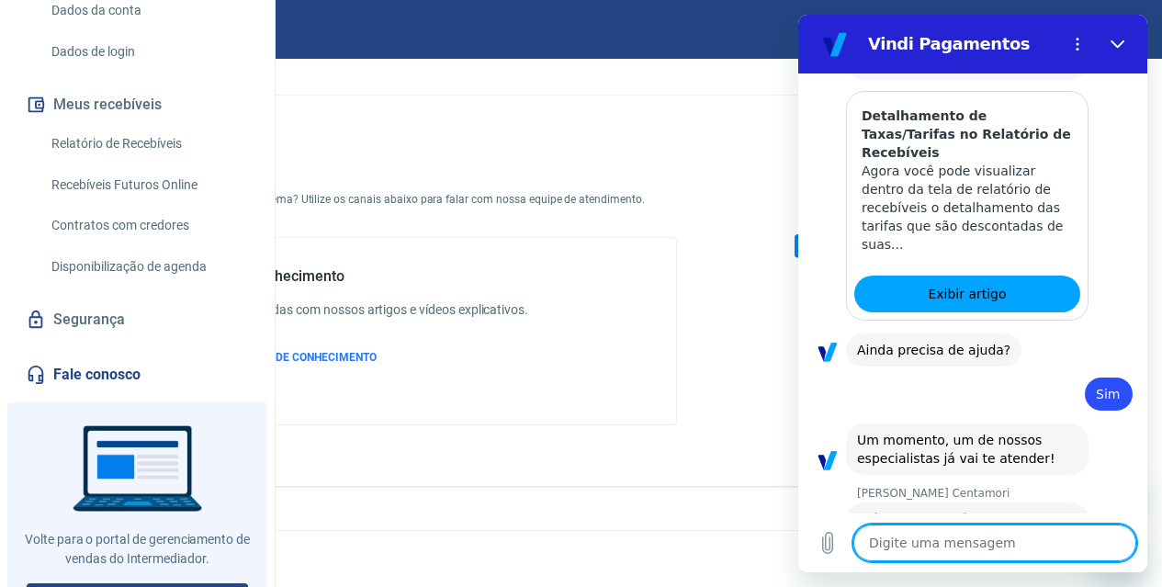
scroll to position [1985, 0]
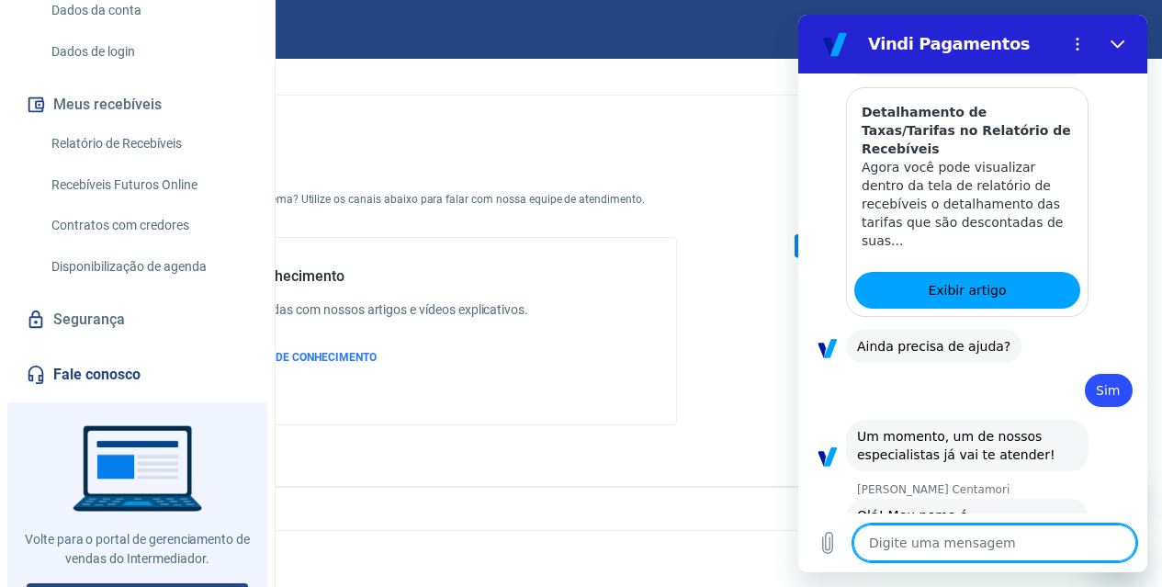
type textarea "g"
type textarea "x"
type textarea "go"
type textarea "x"
type textarea "gos"
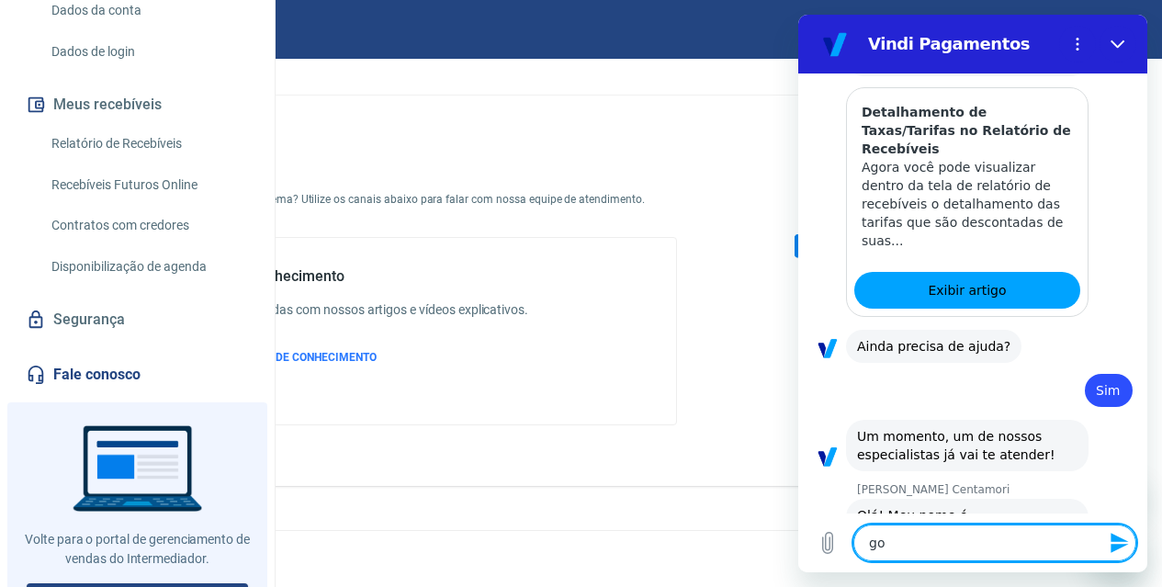
type textarea "x"
type textarea "gosr"
type textarea "x"
type textarea "gos"
type textarea "x"
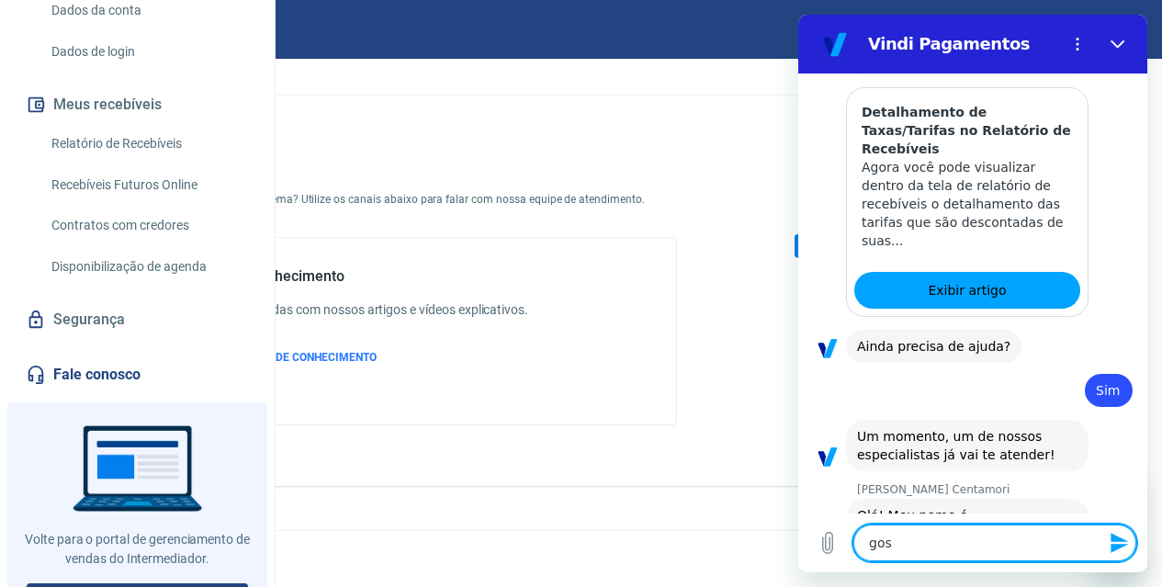
type textarea "go"
type textarea "x"
type textarea "g"
type textarea "x"
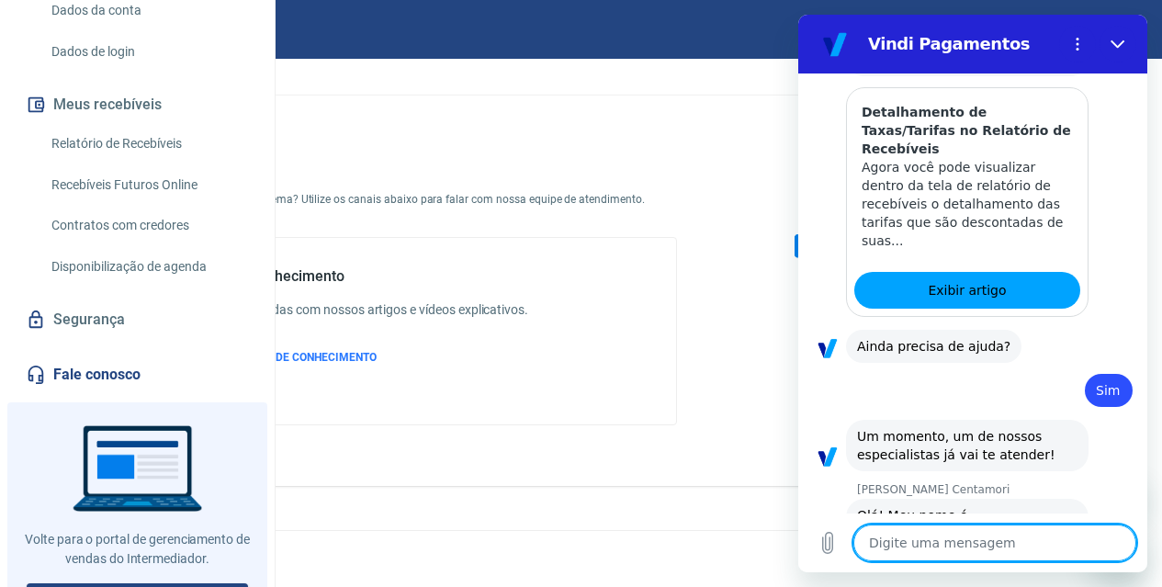
type textarea "g"
type textarea "x"
type textarea "go"
type textarea "x"
type textarea "gos"
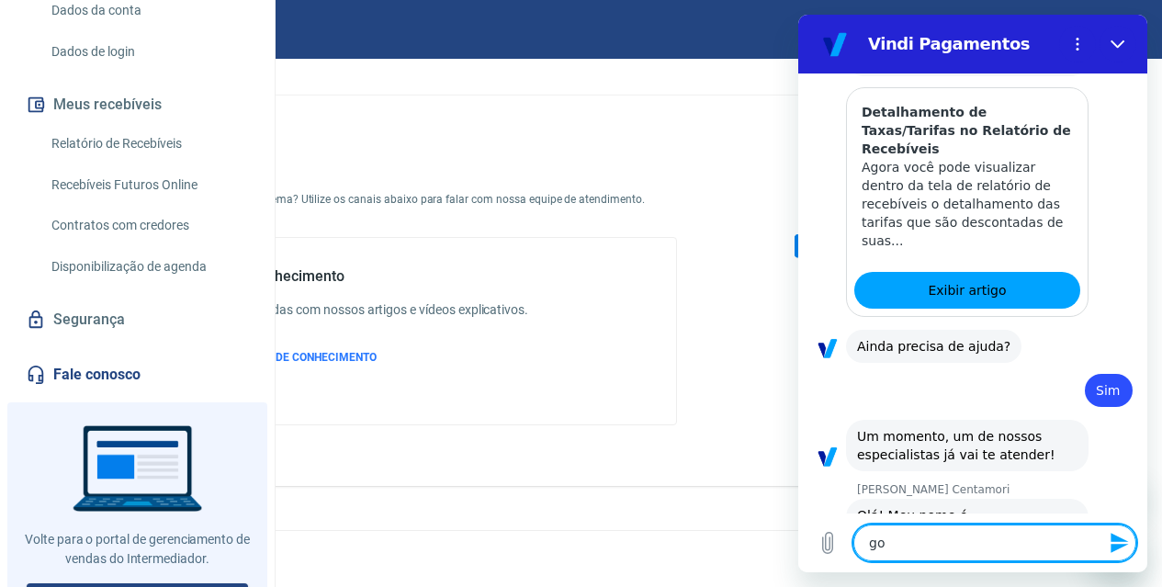
type textarea "x"
type textarea "gost"
type textarea "x"
type textarea "gostar"
type textarea "x"
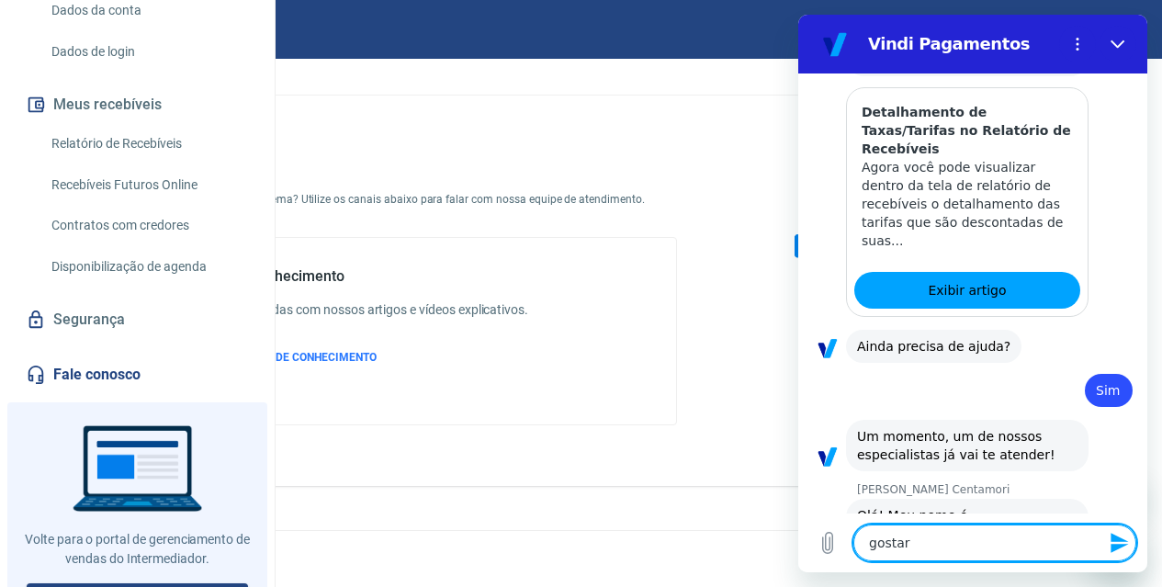
type textarea "gostari"
type textarea "x"
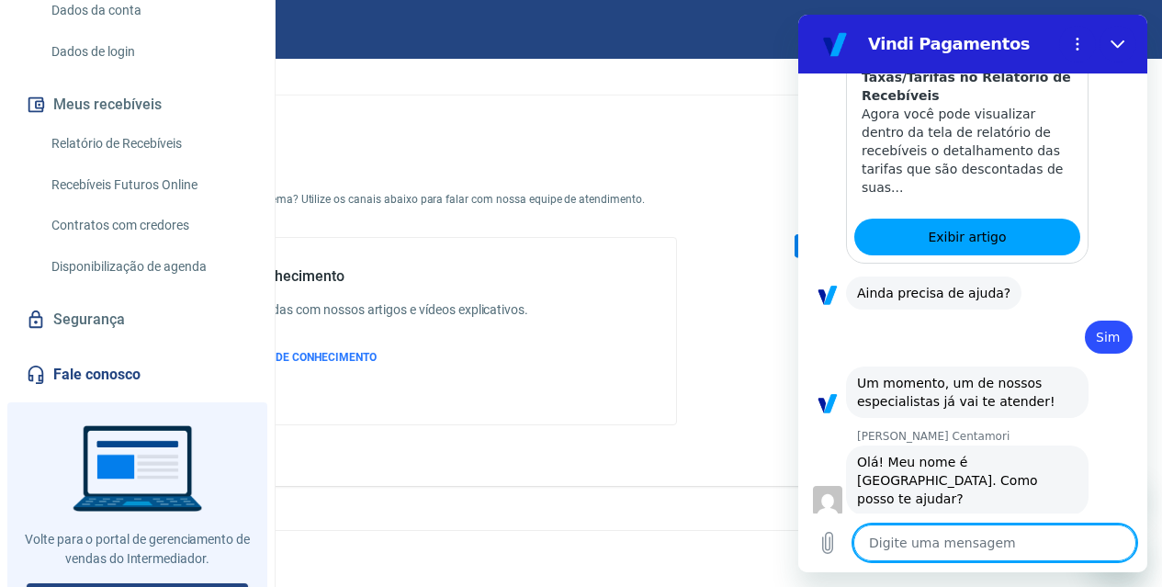
scroll to position [2117, 0]
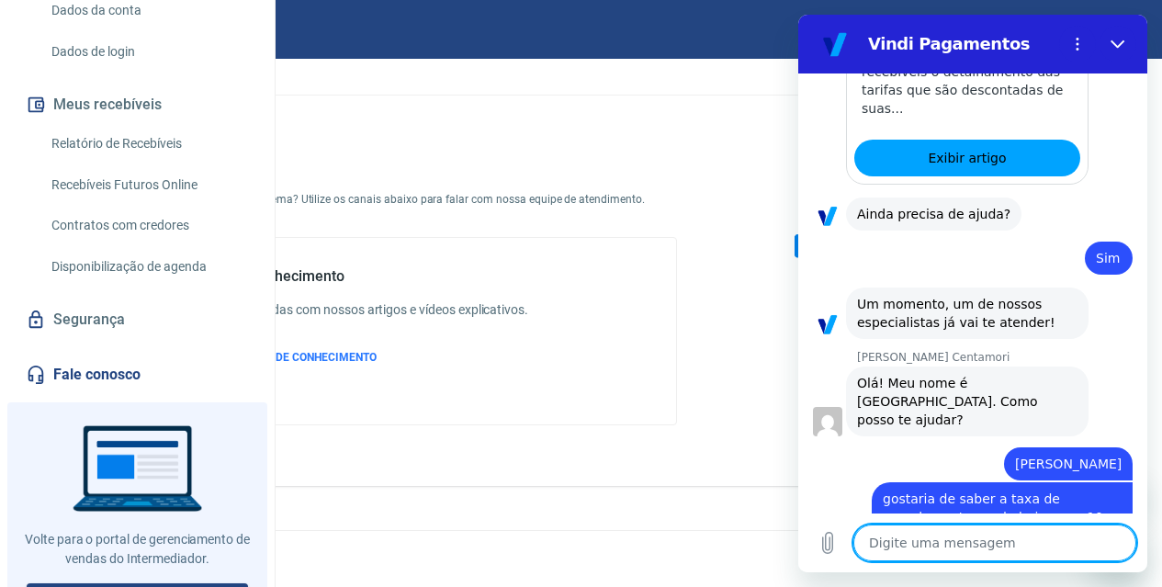
click at [973, 532] on textarea at bounding box center [995, 543] width 283 height 37
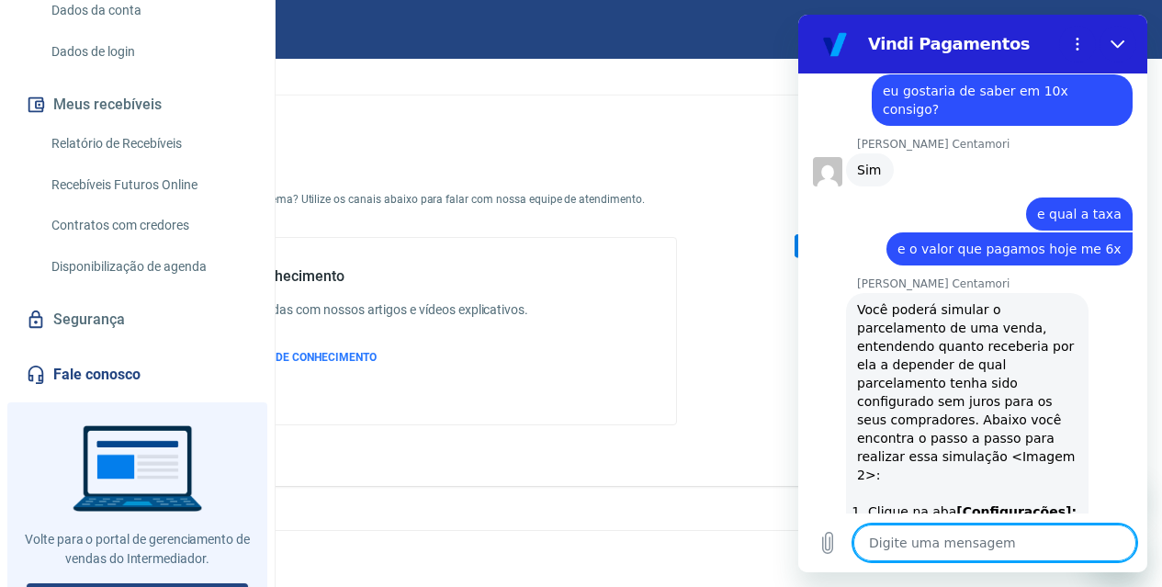
scroll to position [2641, 0]
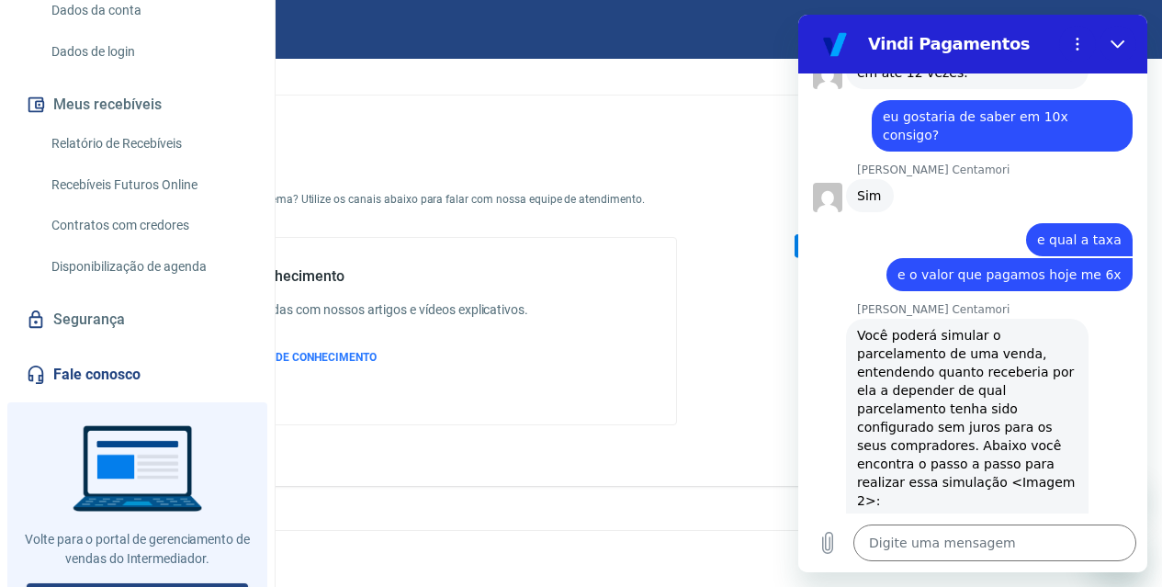
drag, startPoint x: 958, startPoint y: 239, endPoint x: 1046, endPoint y: 348, distance: 139.9
click at [1046, 348] on div "Você poderá simular o parcelamento de uma venda, entendendo quanto receberia po…" at bounding box center [967, 530] width 221 height 408
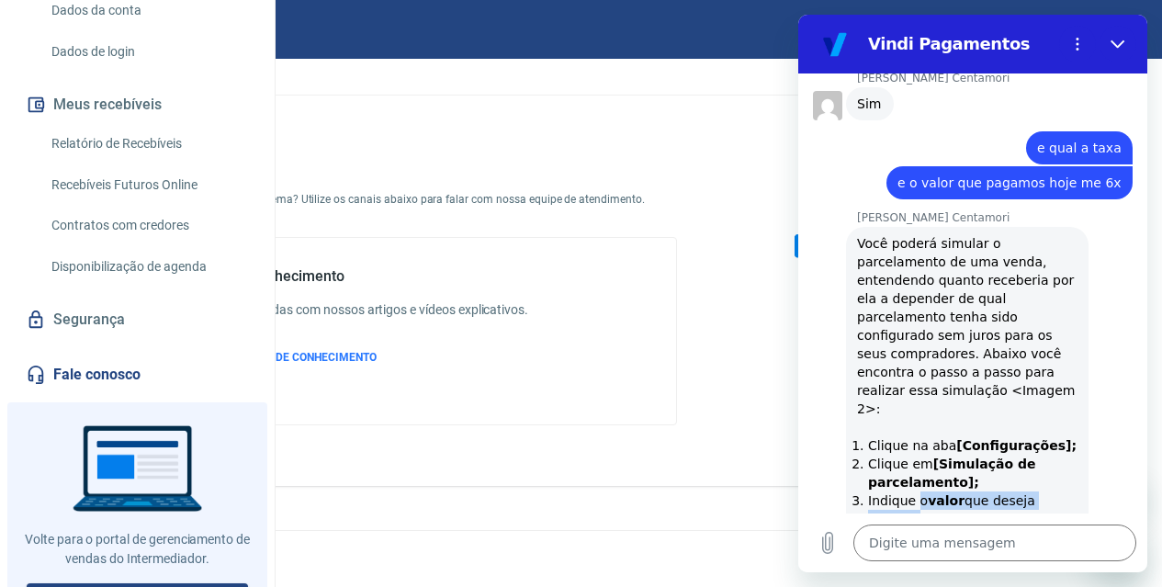
drag, startPoint x: 913, startPoint y: 340, endPoint x: 1030, endPoint y: 353, distance: 117.4
click at [1030, 492] on li "Indique o valor que deseja simular;" at bounding box center [973, 510] width 210 height 37
drag, startPoint x: 960, startPoint y: 390, endPoint x: 1060, endPoint y: 413, distance: 102.8
click at [1060, 528] on li "Aplique até quantas vezes quer simular o parcelamento sem juros ao comprador e …" at bounding box center [973, 565] width 210 height 74
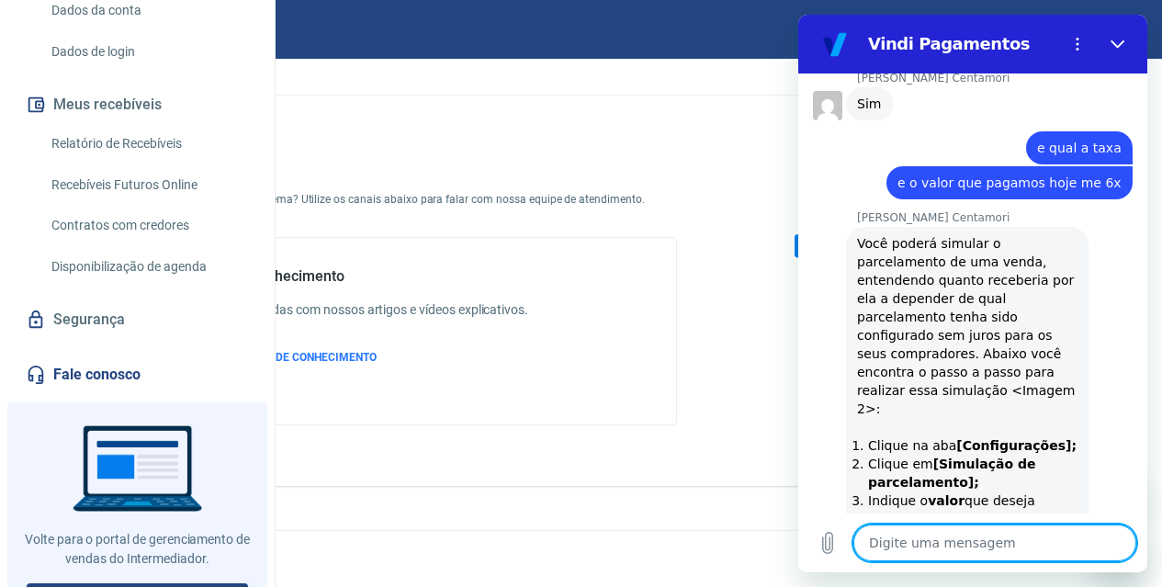
click at [1024, 549] on textarea at bounding box center [995, 543] width 283 height 37
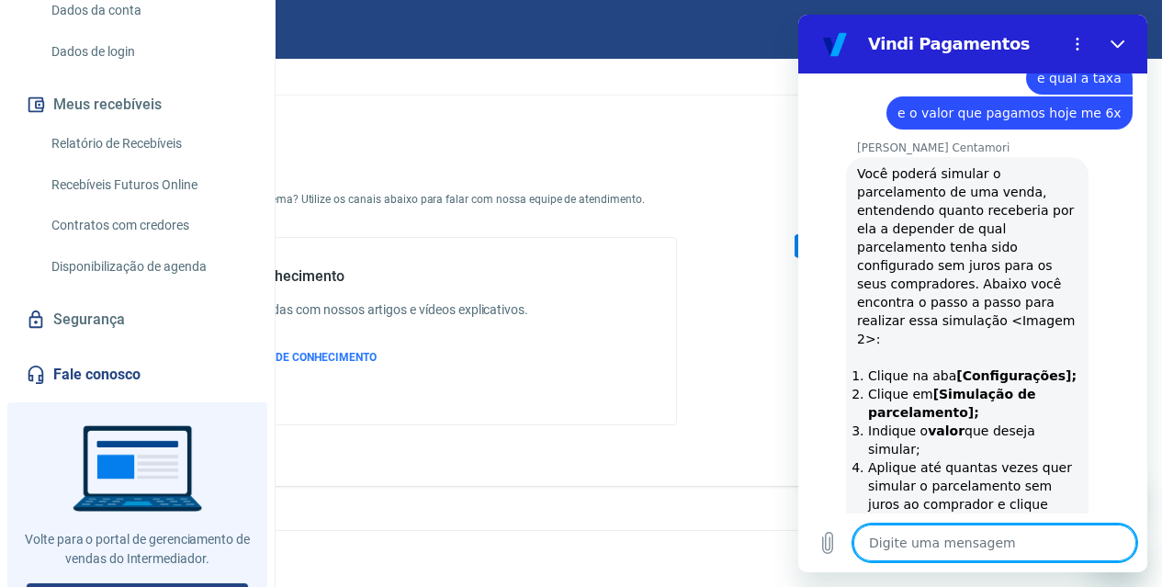
scroll to position [2830, 0]
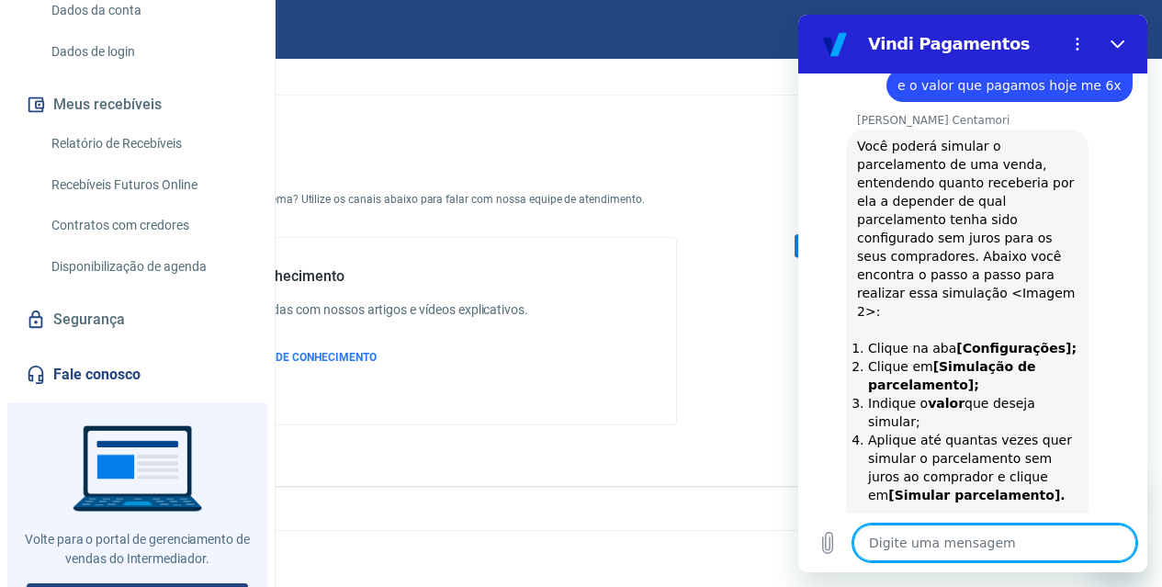
click at [969, 394] on li "Indique o valor que deseja simular;" at bounding box center [973, 412] width 210 height 37
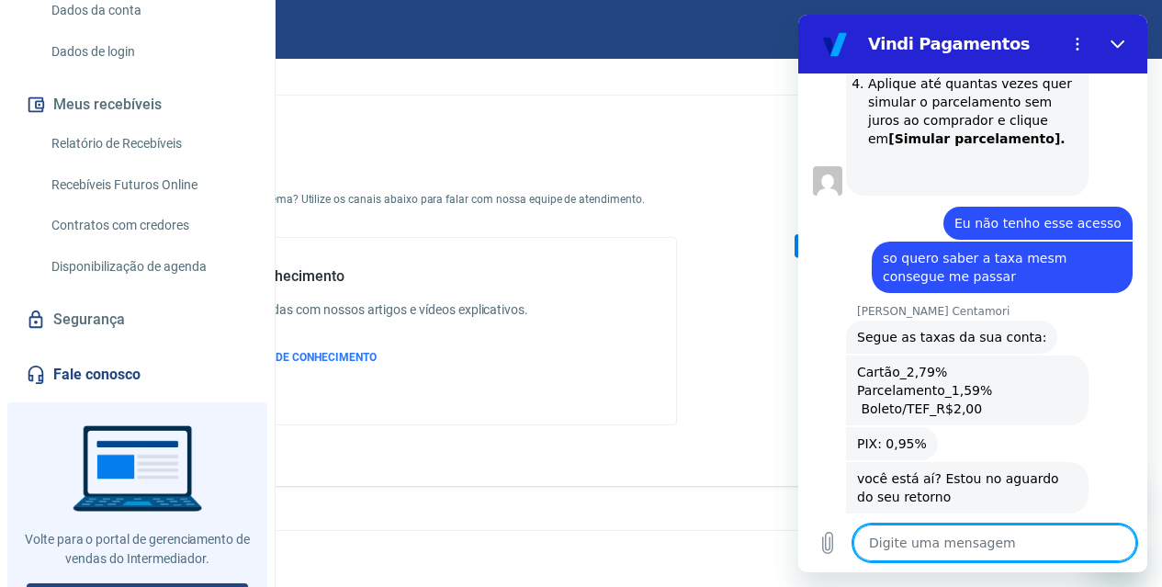
scroll to position [3115, 0]
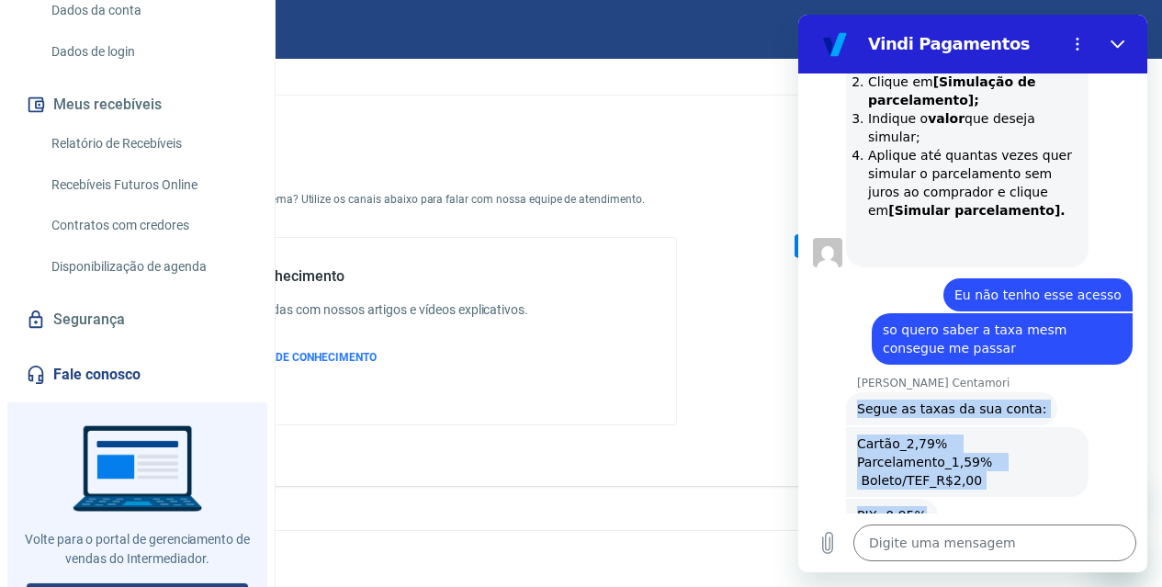
drag, startPoint x: 857, startPoint y: 254, endPoint x: 1037, endPoint y: 337, distance: 197.7
click at [1037, 337] on div "12:35 diz: ola Enviado · 12:35 Vindi Vindi diz: Informe seu nome completo, por …" at bounding box center [973, 294] width 349 height 440
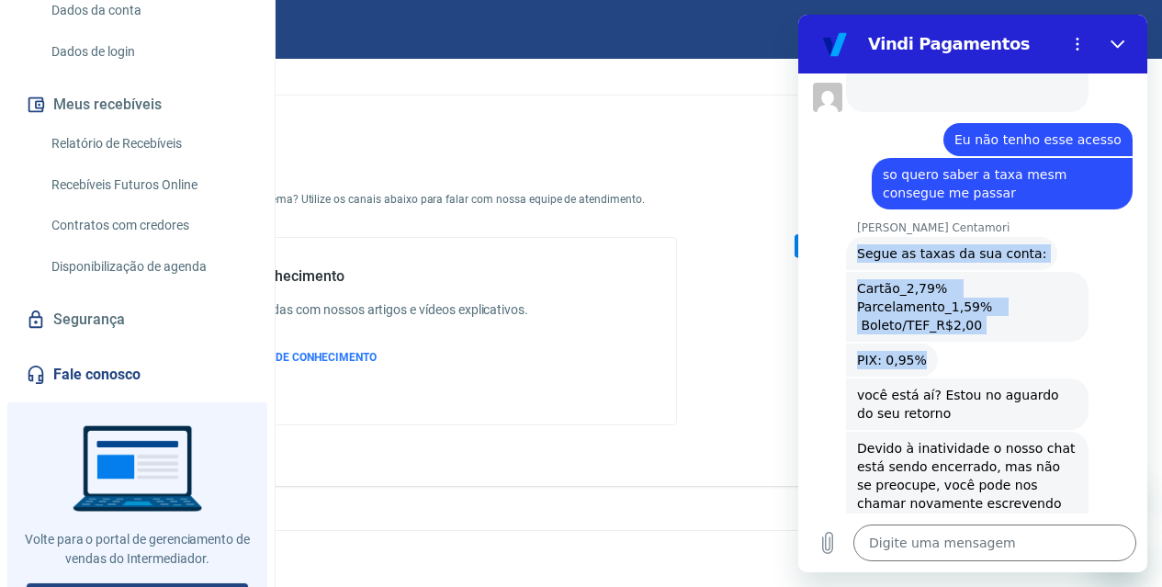
scroll to position [3299, 0]
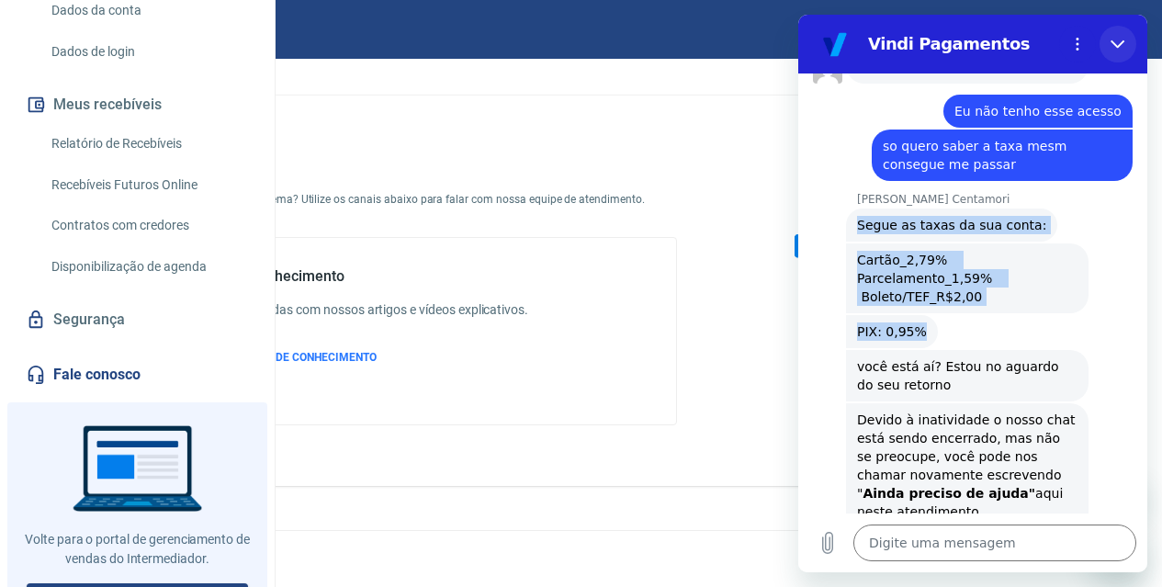
click at [1118, 51] on button "Fechar" at bounding box center [1118, 44] width 37 height 37
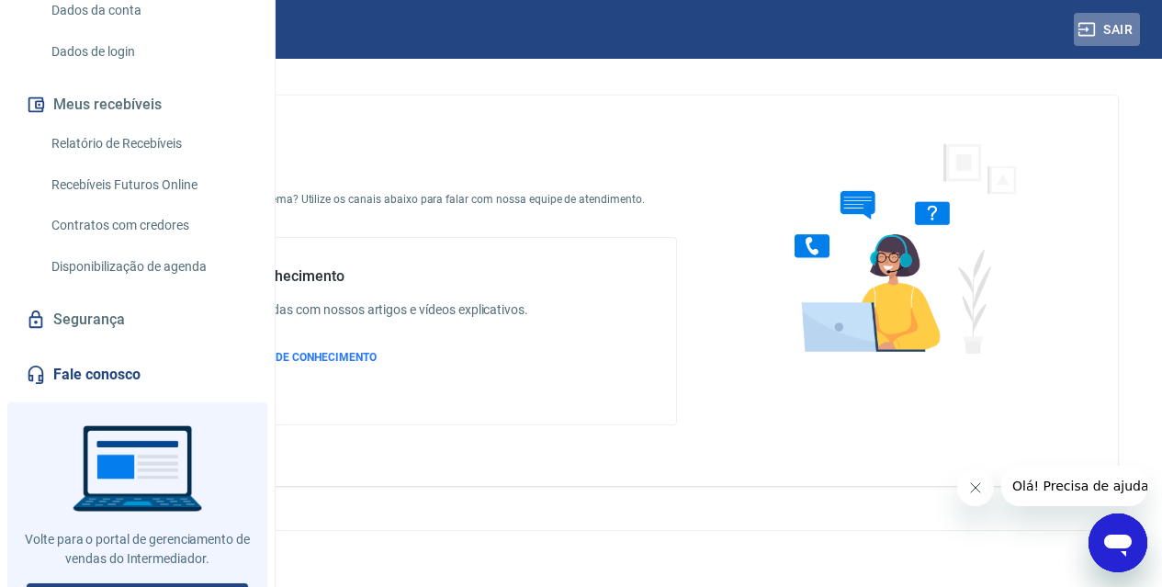
click at [1106, 35] on button "Sair" at bounding box center [1107, 30] width 66 height 34
